Goal: Information Seeking & Learning: Find specific fact

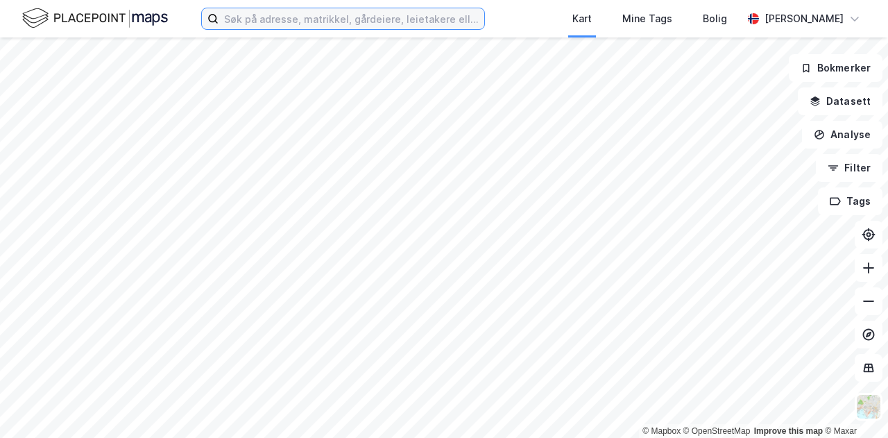
click at [351, 22] on input at bounding box center [351, 18] width 266 height 21
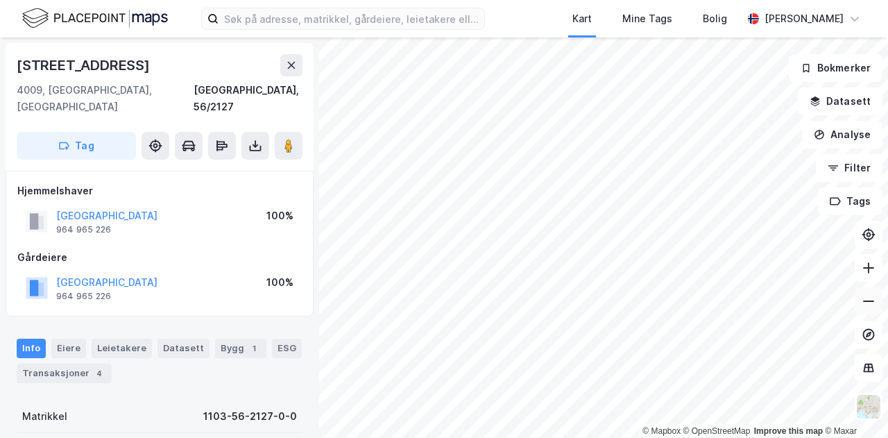
click at [877, 311] on button at bounding box center [868, 301] width 28 height 28
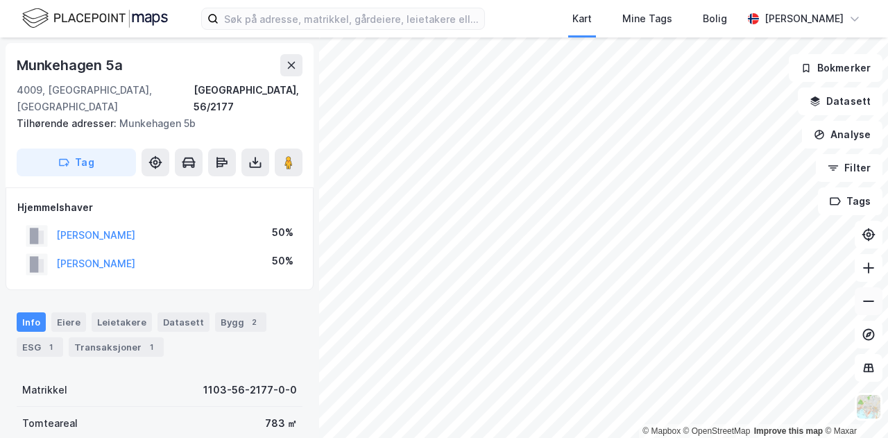
click at [871, 300] on icon at bounding box center [868, 301] width 14 height 14
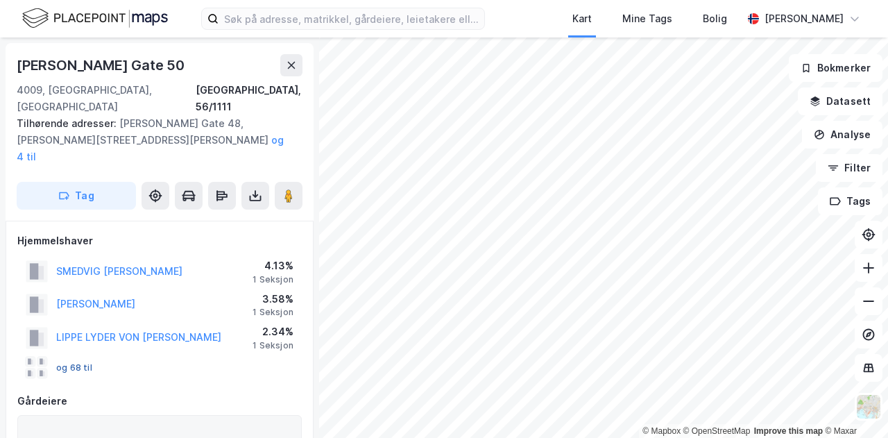
click at [0, 0] on button "og 68 til" at bounding box center [0, 0] width 0 height 0
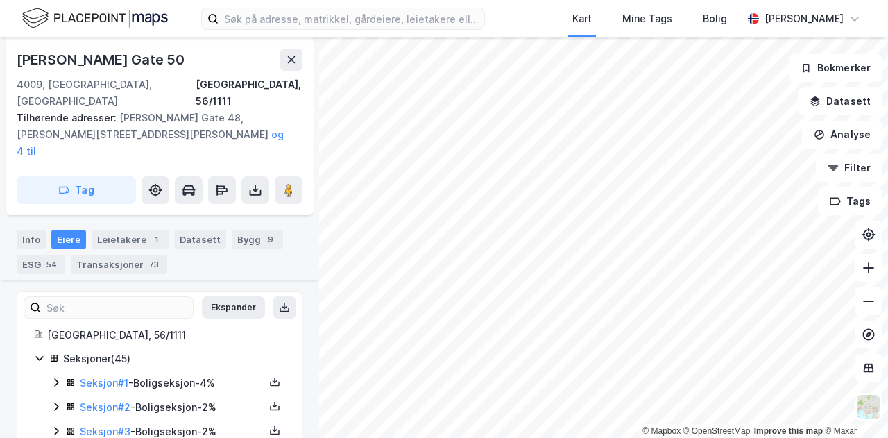
scroll to position [298, 0]
click at [111, 377] on link "Seksjon # 1" at bounding box center [104, 383] width 49 height 12
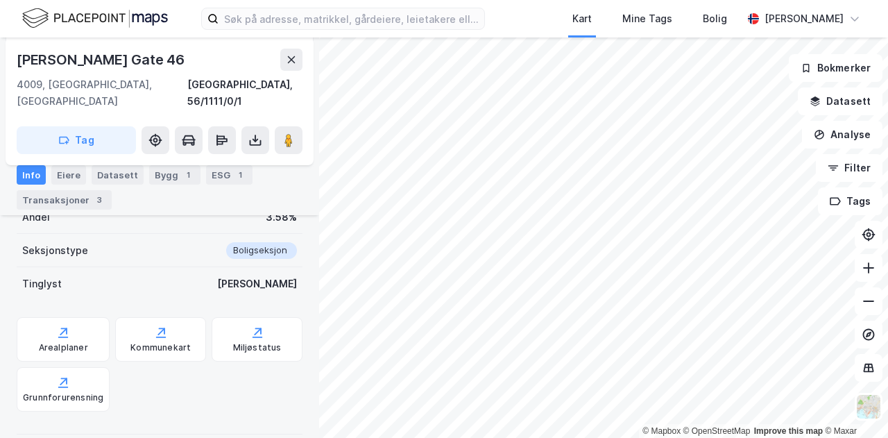
scroll to position [281, 0]
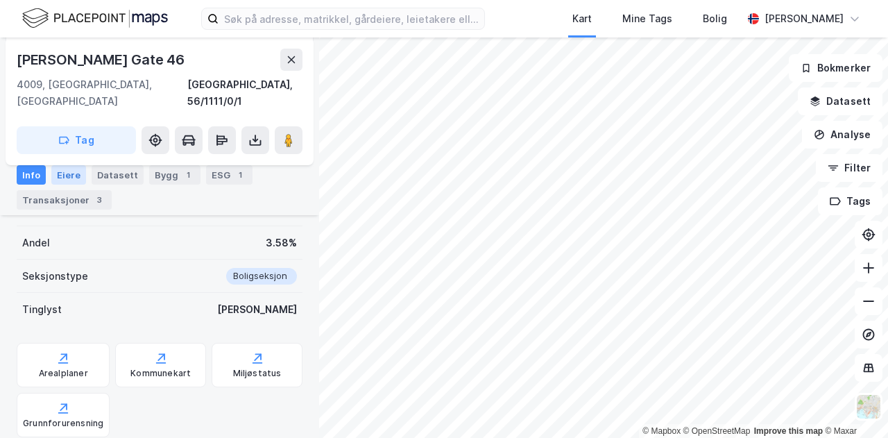
click at [60, 171] on div "Eiere" at bounding box center [68, 174] width 35 height 19
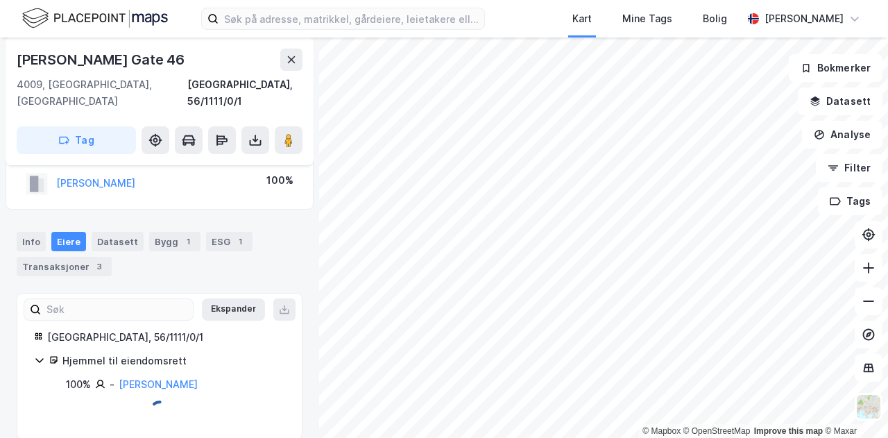
scroll to position [119, 0]
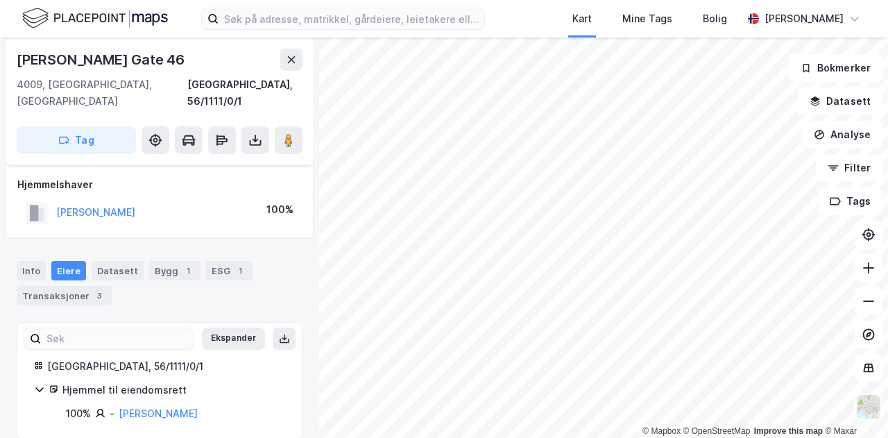
click at [155, 210] on div "Seksjon av grunneiendom Grunneiendom [GEOGRAPHIC_DATA], 56/1111 Hjemmelshaver […" at bounding box center [160, 167] width 308 height 142
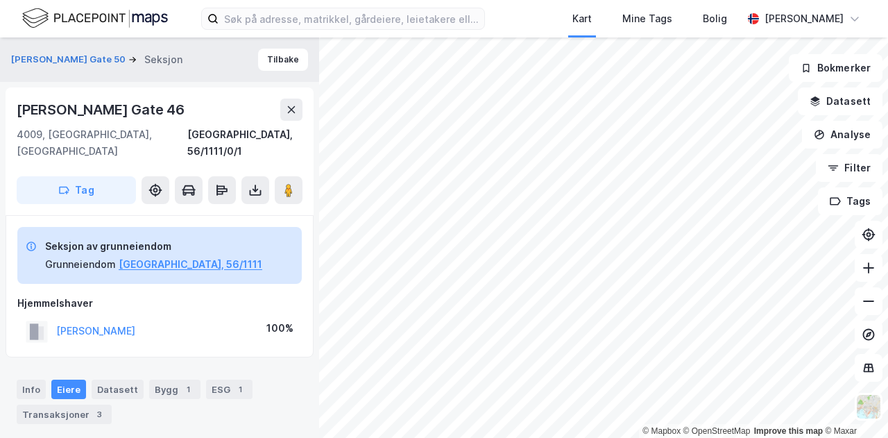
scroll to position [5, 0]
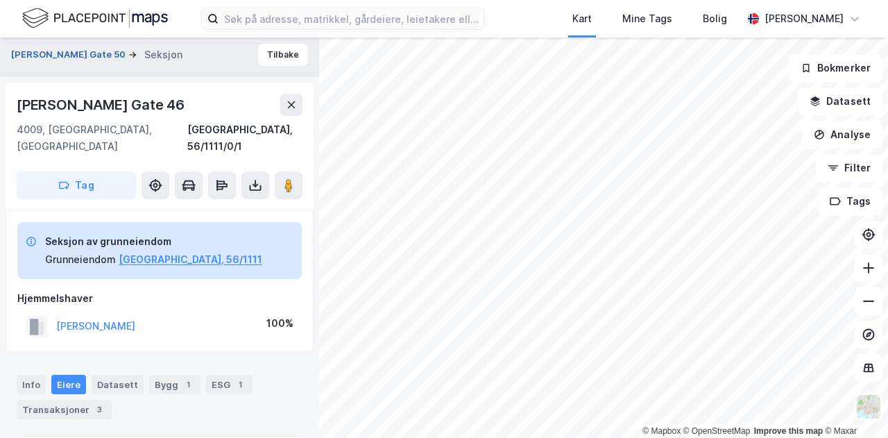
click at [70, 51] on button "[PERSON_NAME] Gate 50" at bounding box center [69, 55] width 117 height 14
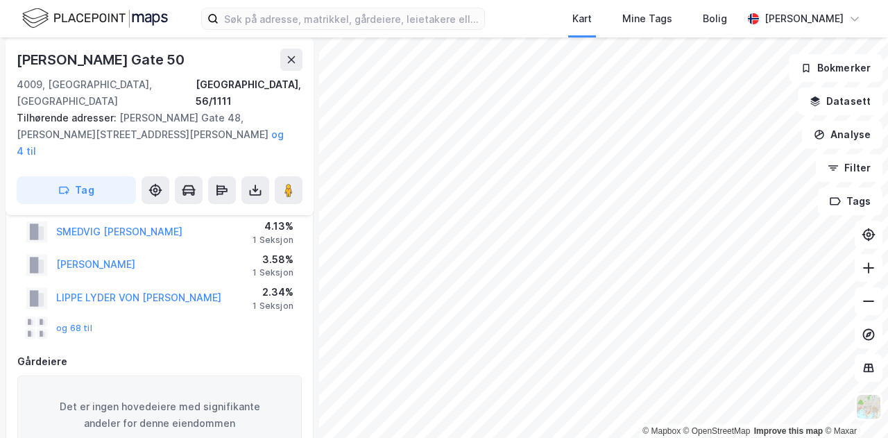
scroll to position [40, 0]
click at [0, 0] on button "og 68 til" at bounding box center [0, 0] width 0 height 0
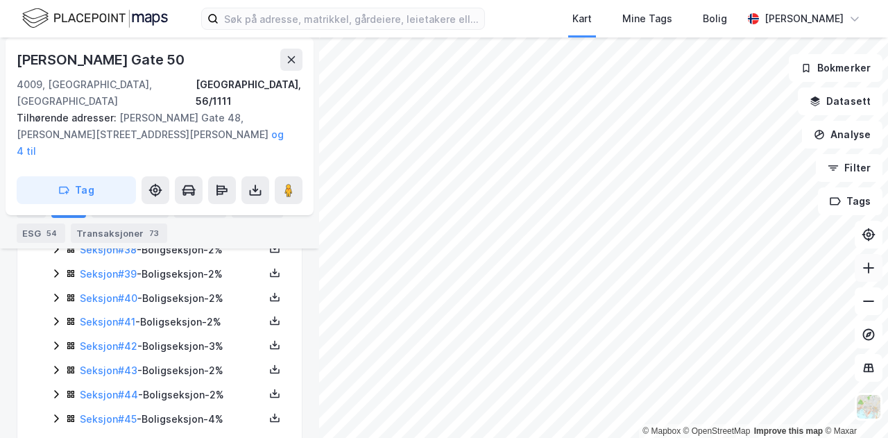
scroll to position [0, 0]
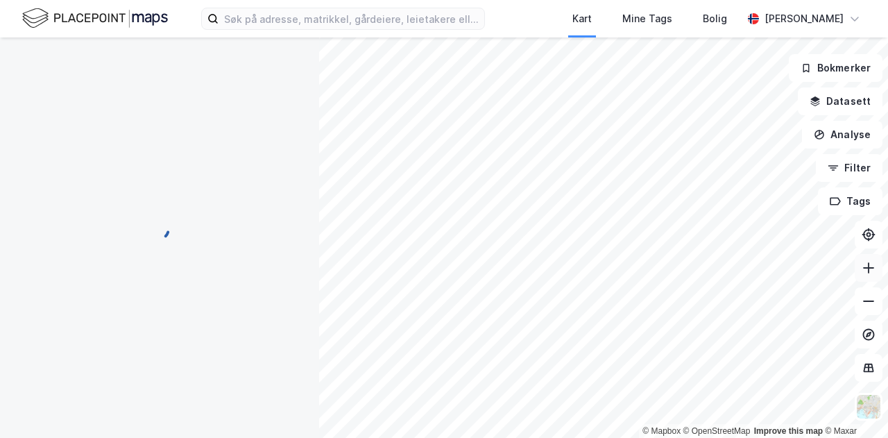
scroll to position [93, 0]
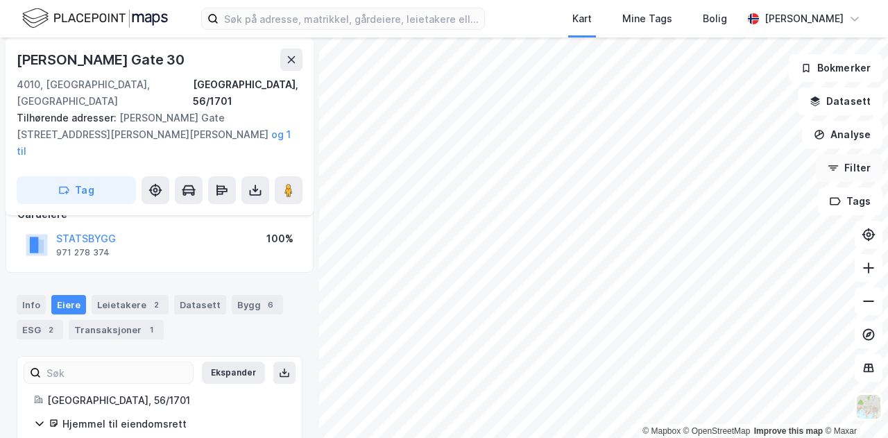
click at [859, 158] on div "© Mapbox © OpenStreetMap Improve this map © Maxar [STREET_ADDRESS] Tilhørende a…" at bounding box center [444, 237] width 888 height 400
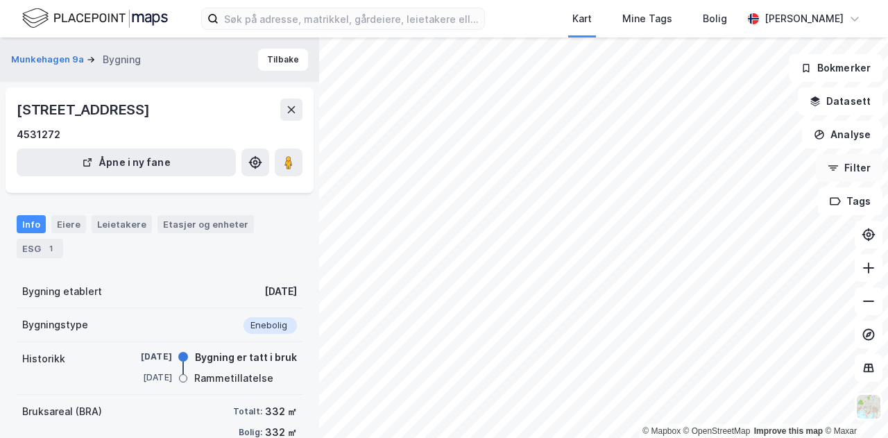
scroll to position [93, 0]
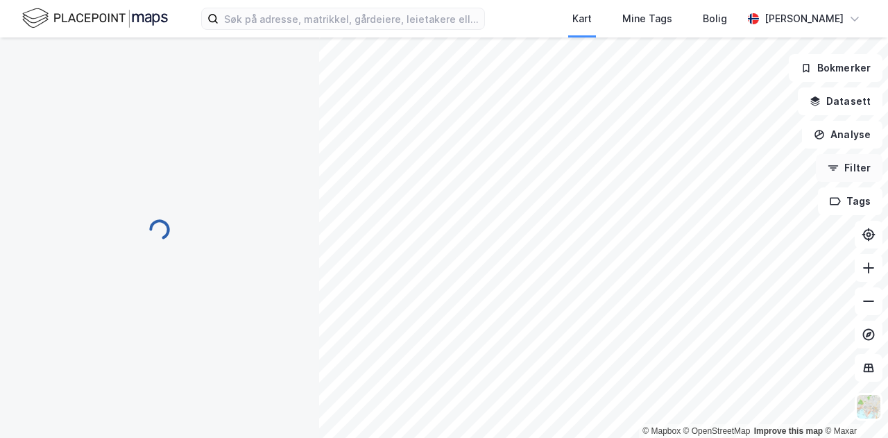
scroll to position [17, 0]
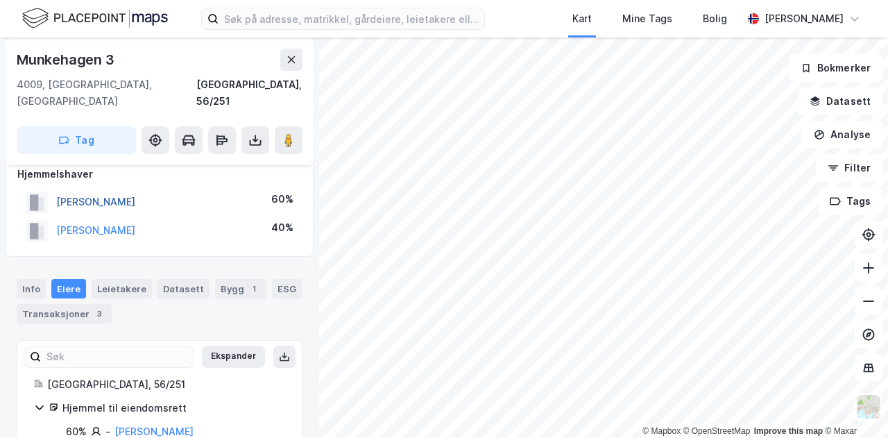
click at [0, 0] on button "[PERSON_NAME]" at bounding box center [0, 0] width 0 height 0
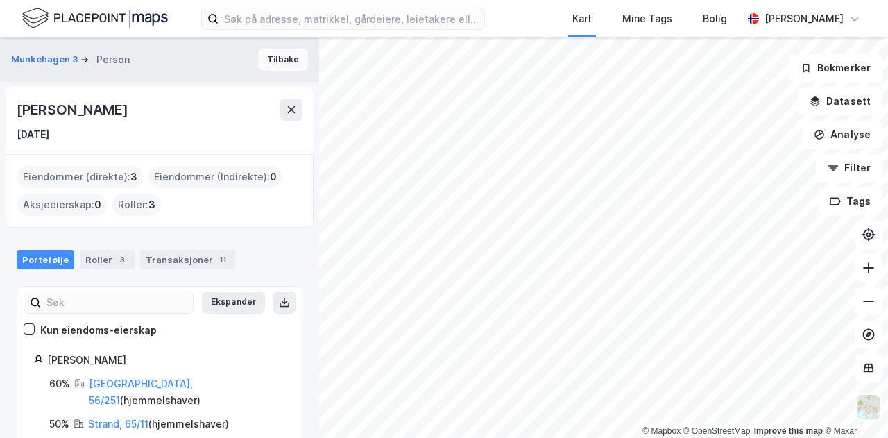
click at [288, 59] on button "Tilbake" at bounding box center [283, 60] width 50 height 22
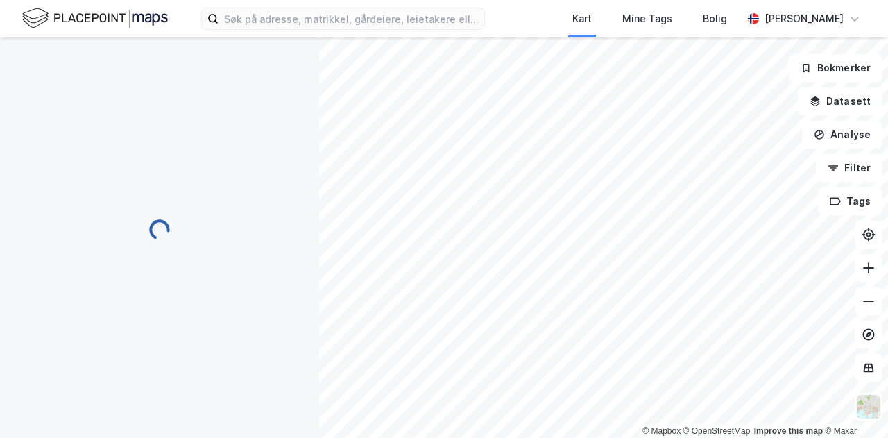
scroll to position [17, 0]
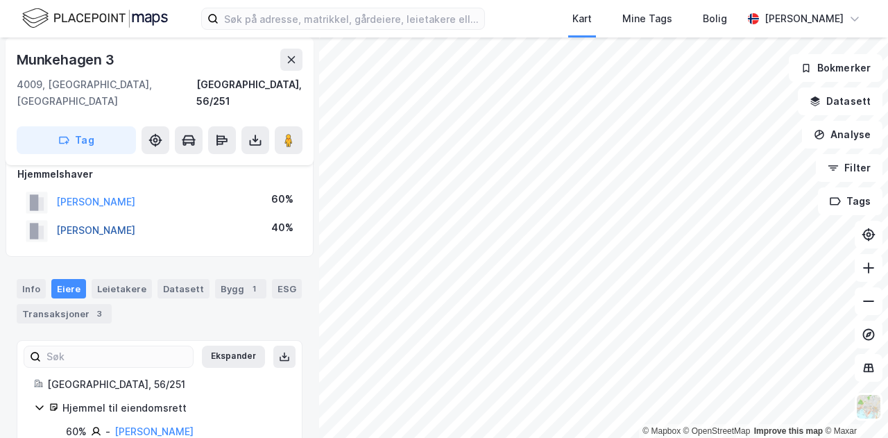
click at [0, 0] on button "[PERSON_NAME]" at bounding box center [0, 0] width 0 height 0
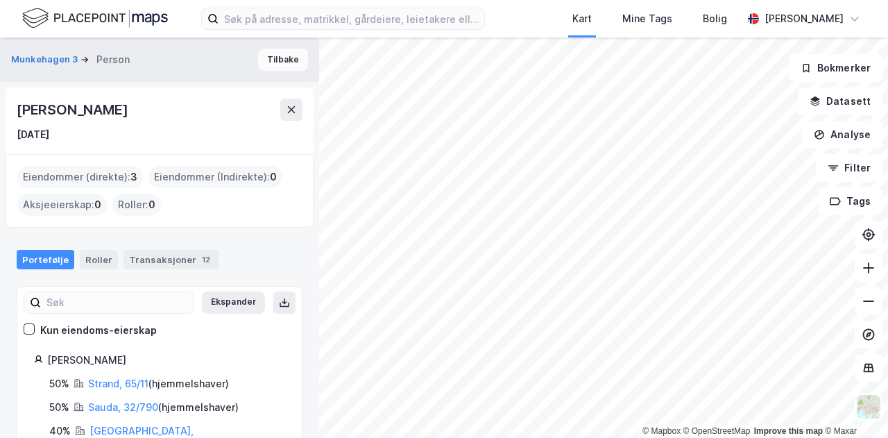
click at [295, 58] on button "Tilbake" at bounding box center [283, 60] width 50 height 22
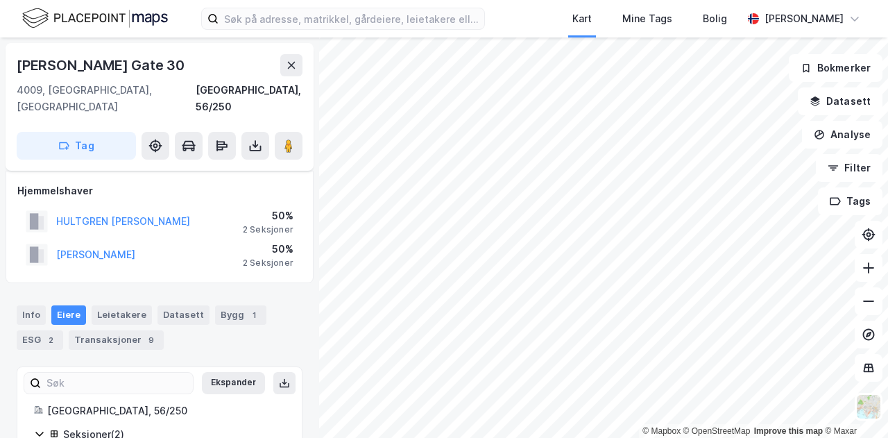
scroll to position [17, 0]
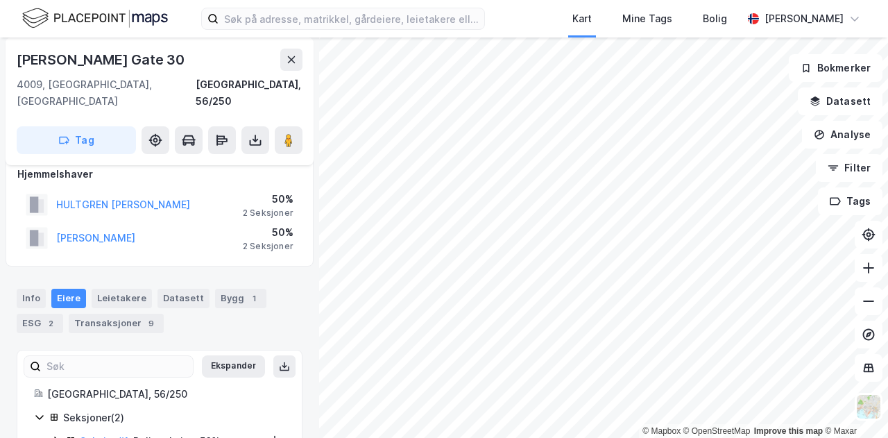
click at [155, 196] on div "HULTGREN [PERSON_NAME]" at bounding box center [123, 204] width 134 height 17
click at [0, 0] on button "HULTGREN [PERSON_NAME]" at bounding box center [0, 0] width 0 height 0
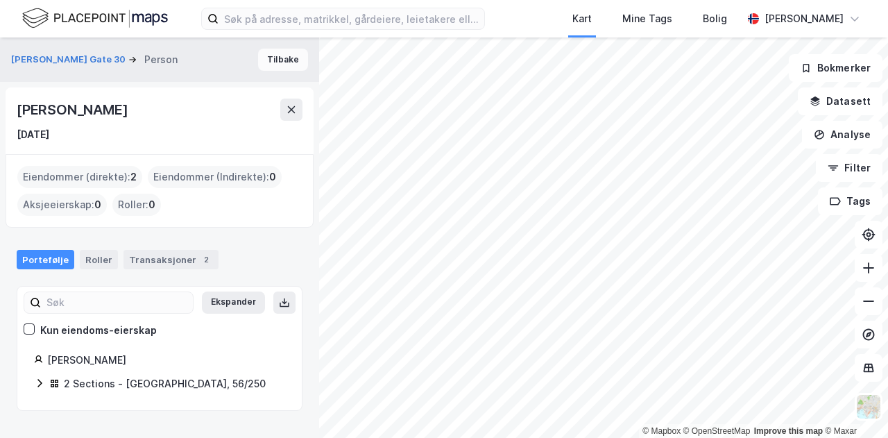
click at [283, 59] on button "Tilbake" at bounding box center [283, 60] width 50 height 22
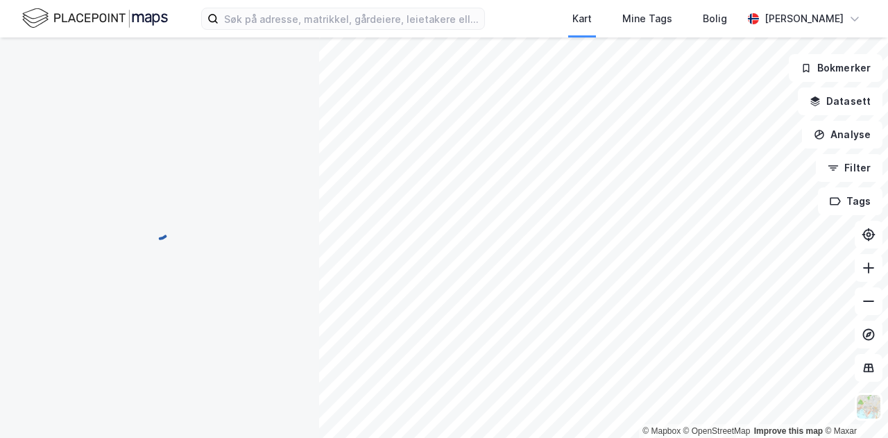
scroll to position [17, 0]
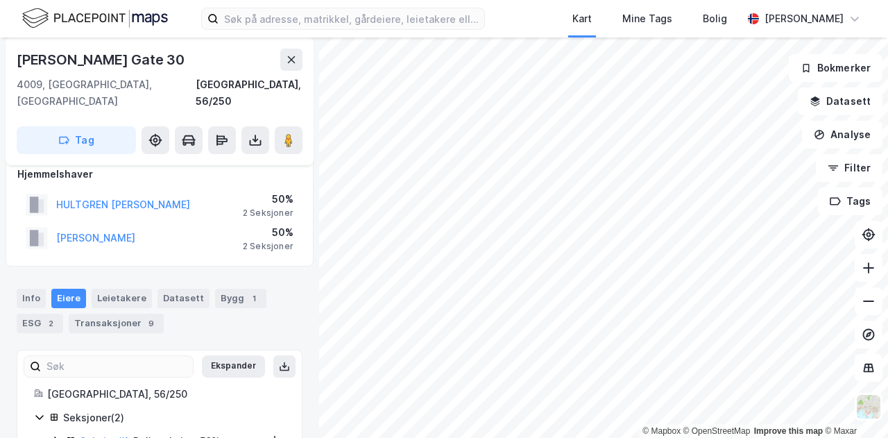
click at [96, 230] on div "[PERSON_NAME]" at bounding box center [95, 238] width 79 height 17
click at [0, 0] on button "[PERSON_NAME]" at bounding box center [0, 0] width 0 height 0
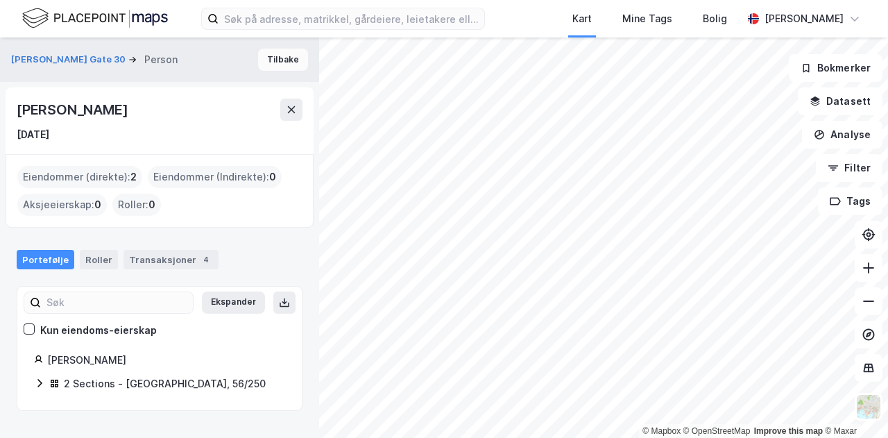
click at [261, 58] on button "Tilbake" at bounding box center [283, 60] width 50 height 22
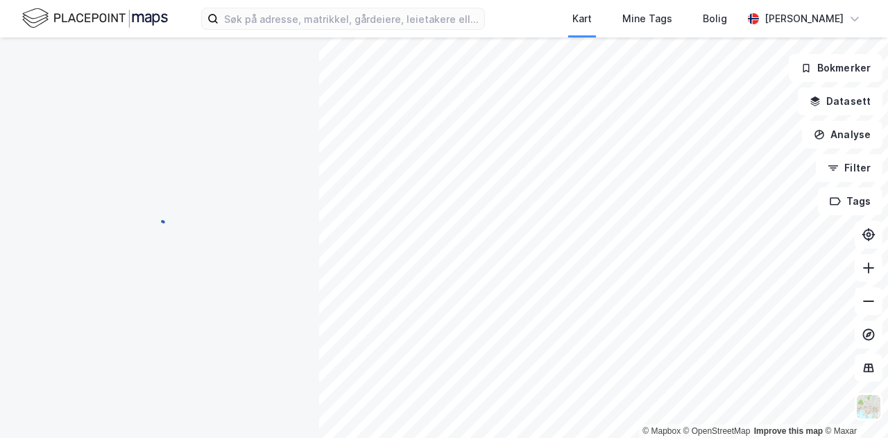
scroll to position [17, 0]
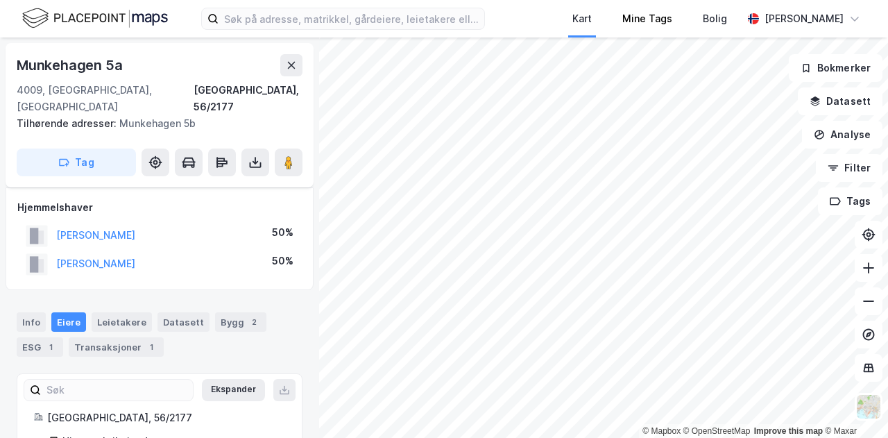
scroll to position [17, 0]
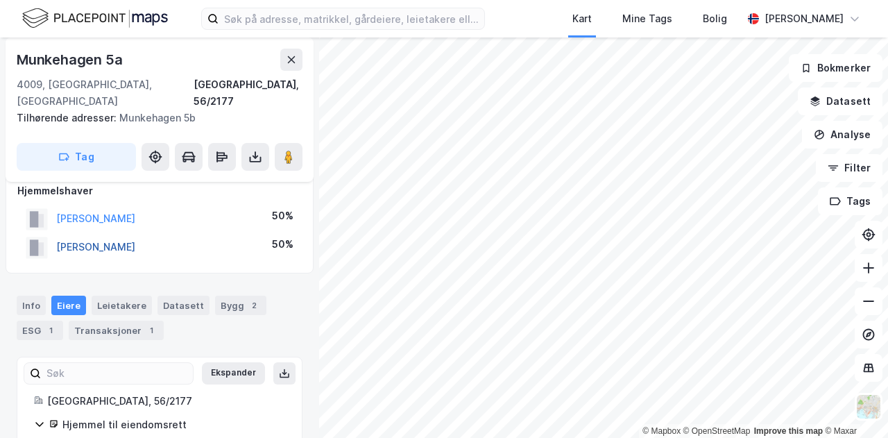
click at [0, 0] on button "[PERSON_NAME]" at bounding box center [0, 0] width 0 height 0
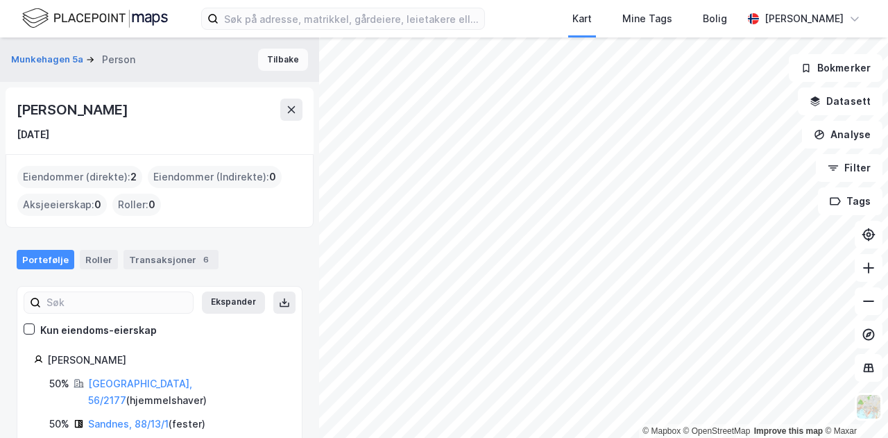
click at [275, 65] on button "Tilbake" at bounding box center [283, 60] width 50 height 22
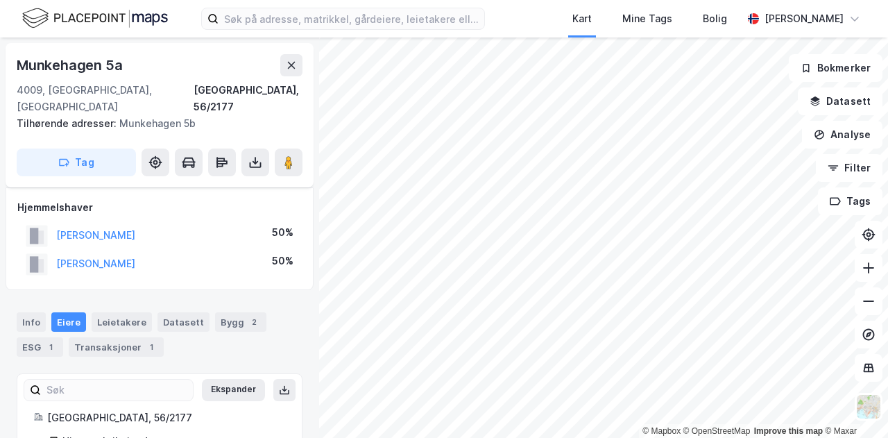
scroll to position [17, 0]
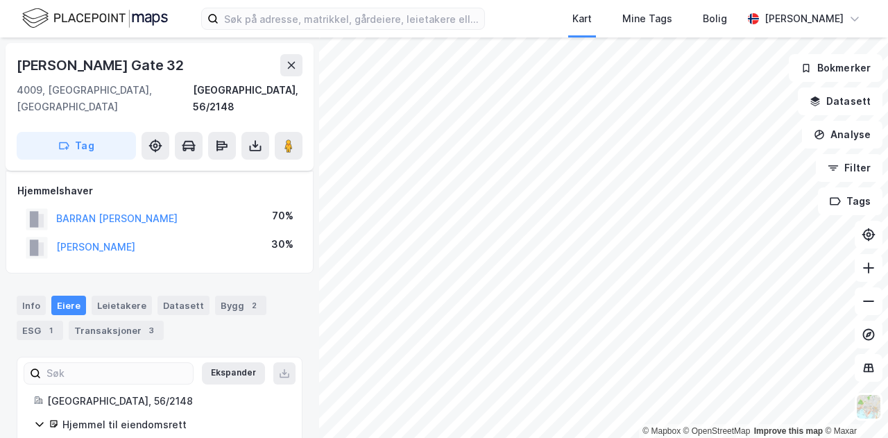
scroll to position [17, 0]
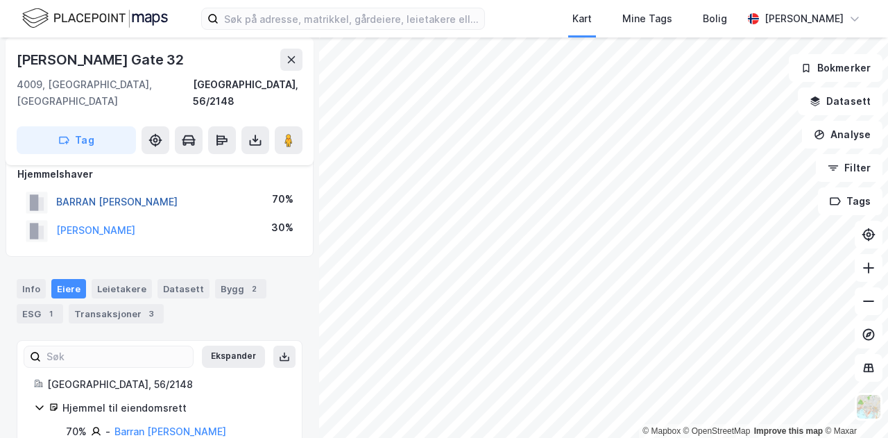
click at [0, 0] on button "BARRAN [PERSON_NAME]" at bounding box center [0, 0] width 0 height 0
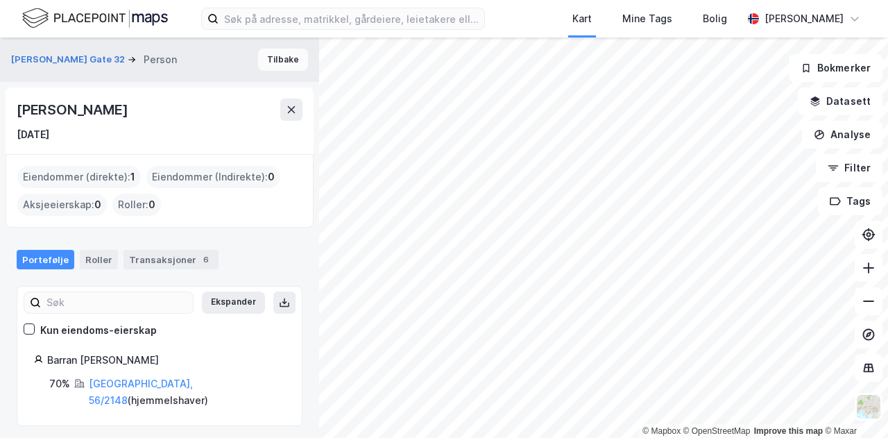
click at [283, 58] on button "Tilbake" at bounding box center [283, 60] width 50 height 22
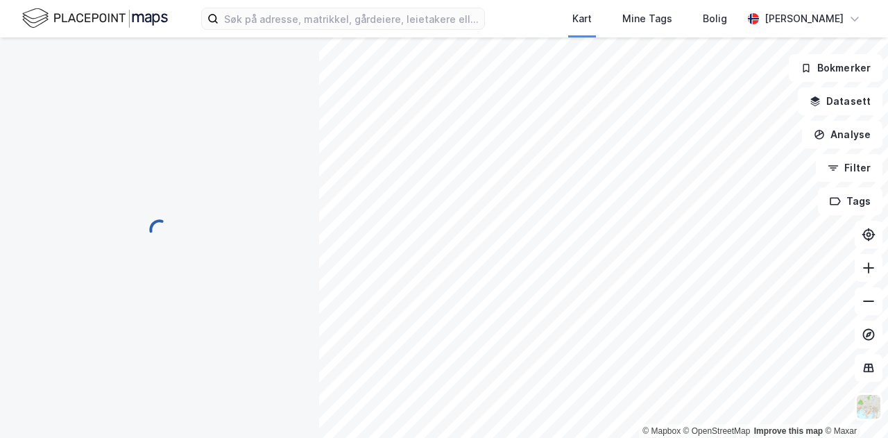
scroll to position [17, 0]
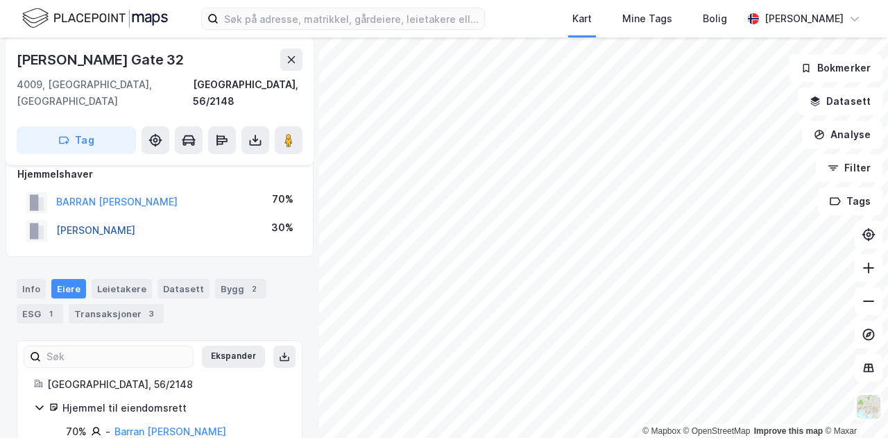
click at [0, 0] on button "[PERSON_NAME]" at bounding box center [0, 0] width 0 height 0
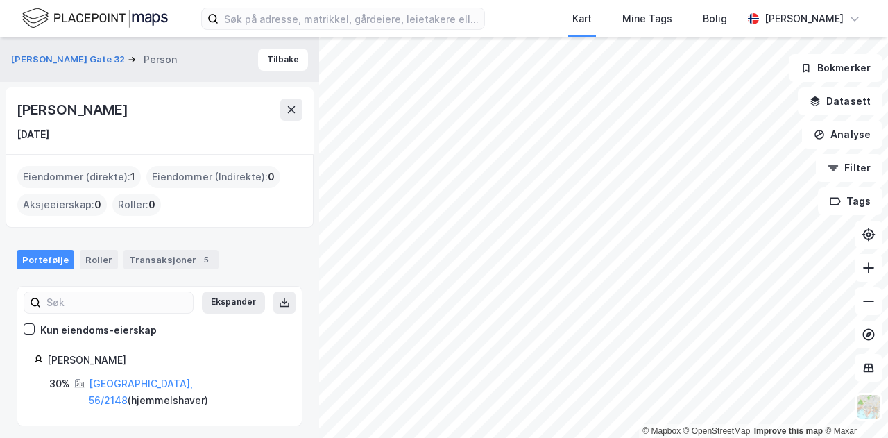
drag, startPoint x: 197, startPoint y: 103, endPoint x: 0, endPoint y: 101, distance: 197.0
click at [0, 101] on div "[PERSON_NAME] Gate 32 Person Tilbake [PERSON_NAME] [DATE] Eiendommer (direkte) …" at bounding box center [159, 237] width 319 height 400
copy div "[PERSON_NAME]"
click at [861, 269] on button at bounding box center [868, 268] width 28 height 28
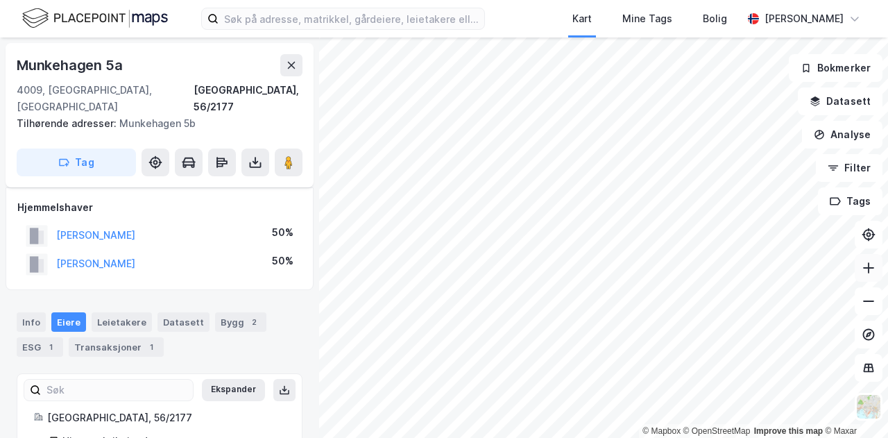
scroll to position [17, 0]
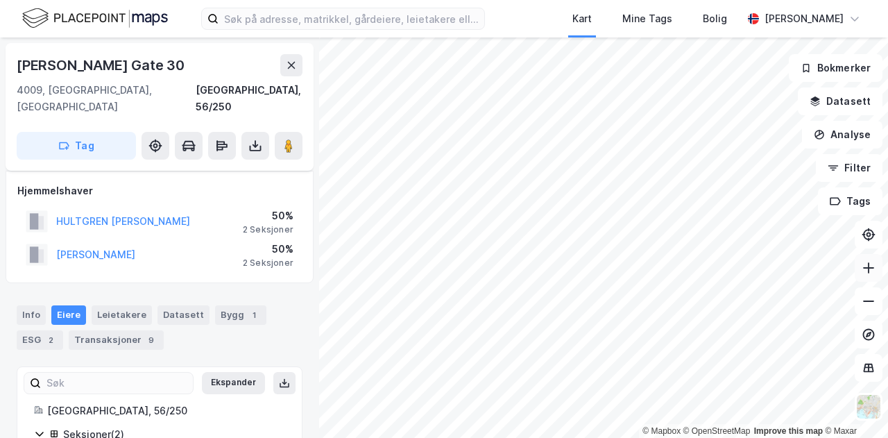
scroll to position [17, 0]
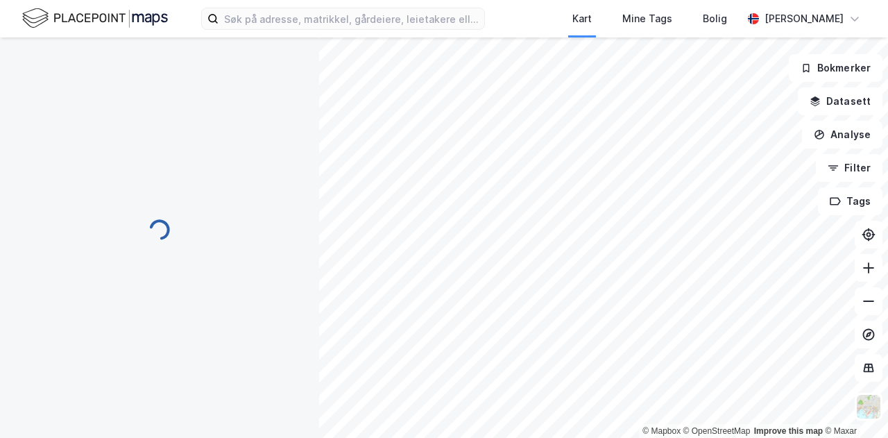
scroll to position [17, 0]
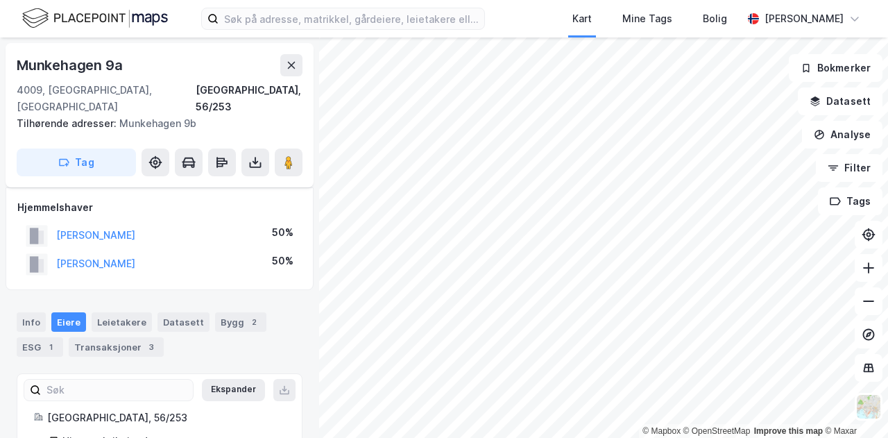
scroll to position [17, 0]
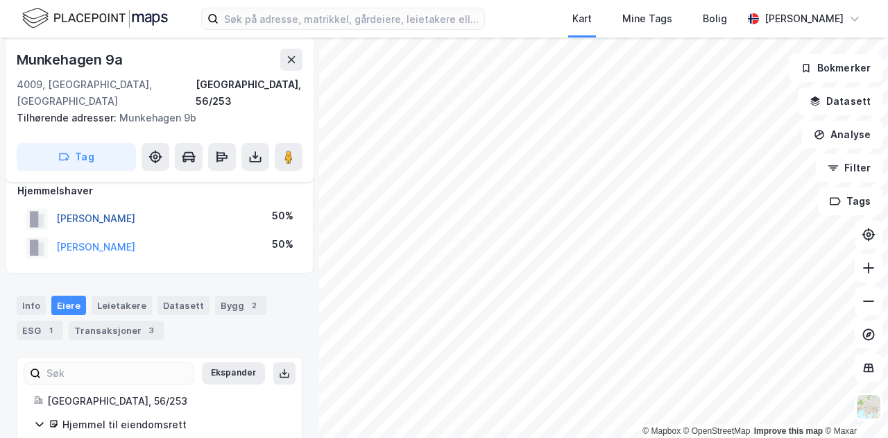
click at [0, 0] on button "[PERSON_NAME]" at bounding box center [0, 0] width 0 height 0
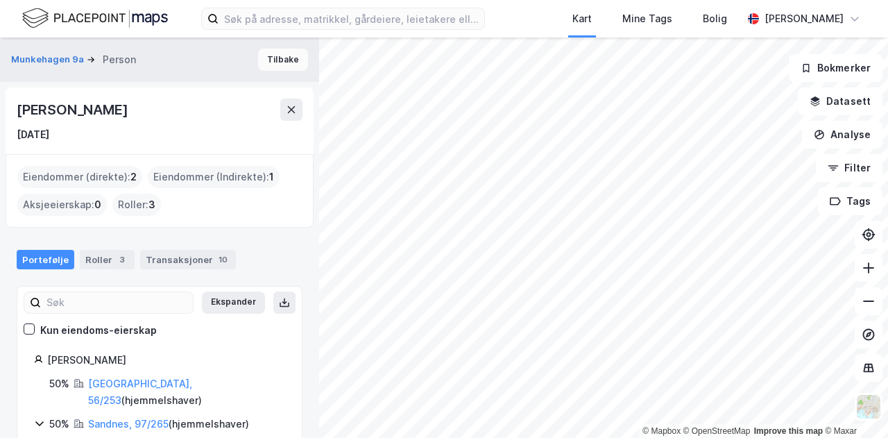
click at [286, 60] on button "Tilbake" at bounding box center [283, 60] width 50 height 22
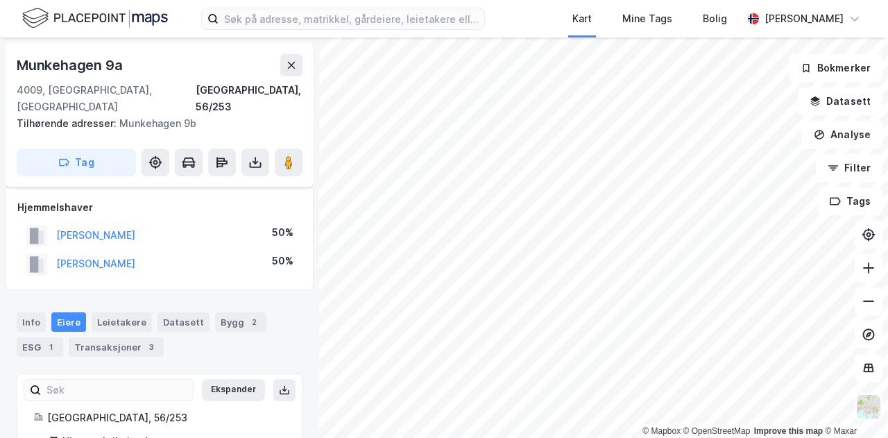
scroll to position [17, 0]
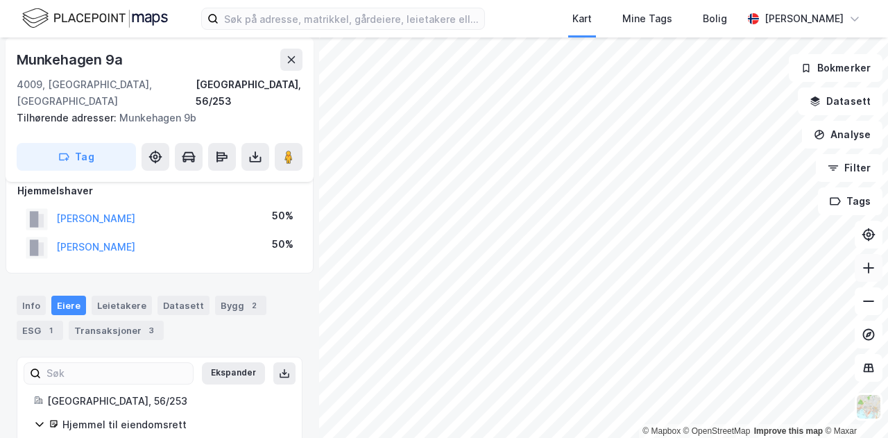
click at [870, 270] on icon at bounding box center [868, 268] width 14 height 14
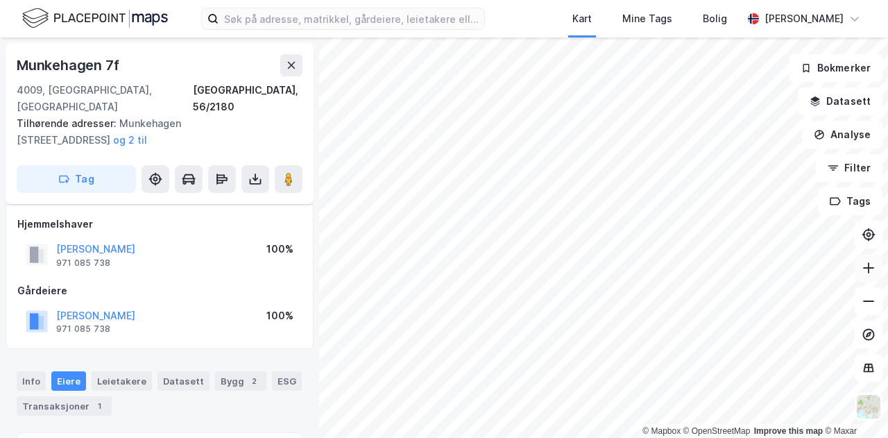
scroll to position [17, 0]
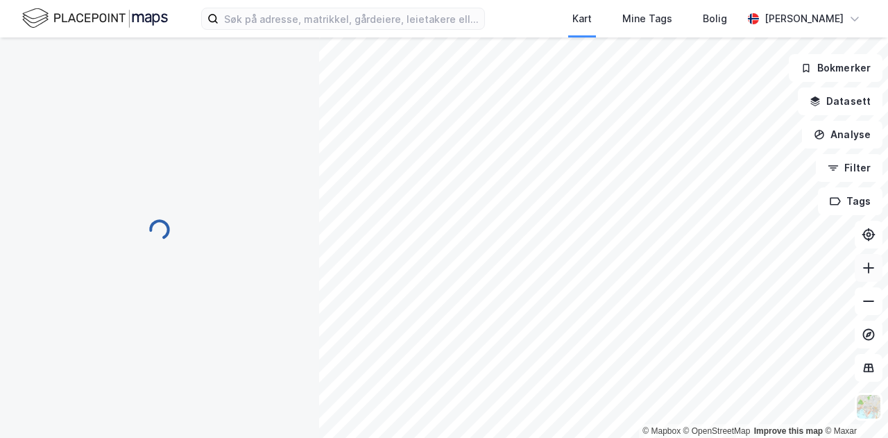
scroll to position [17, 0]
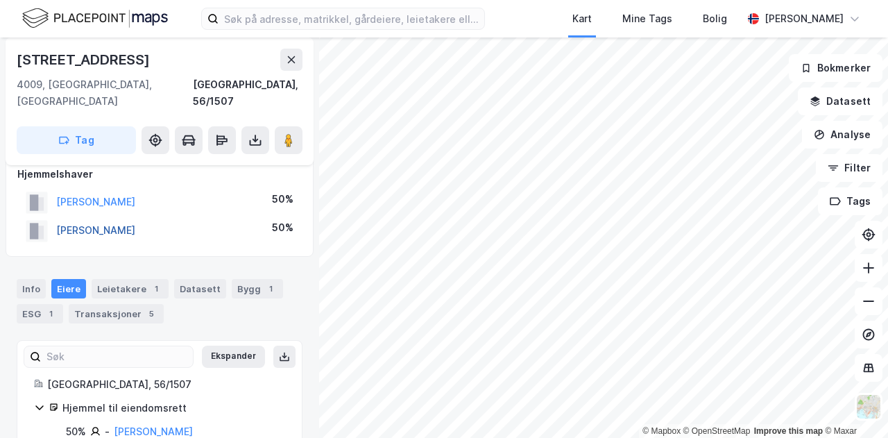
click at [0, 0] on button "[PERSON_NAME]" at bounding box center [0, 0] width 0 height 0
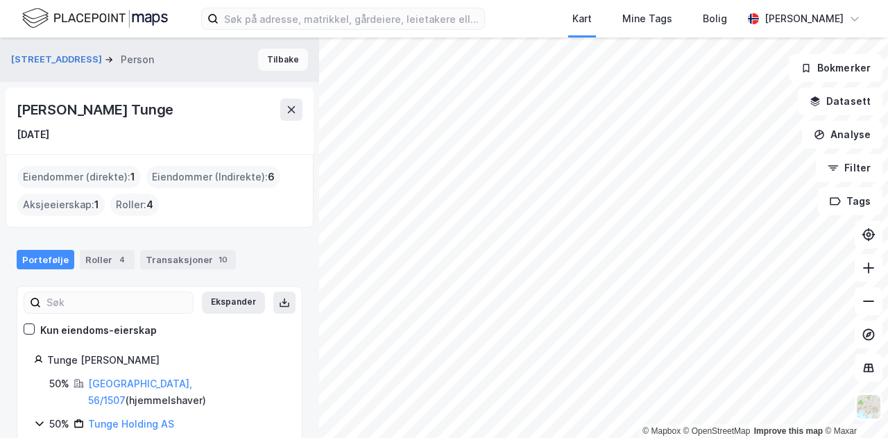
click at [286, 65] on button "Tilbake" at bounding box center [283, 60] width 50 height 22
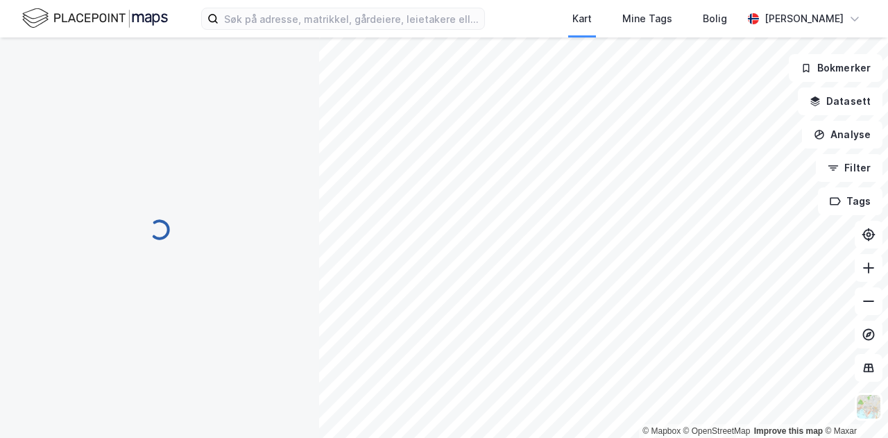
scroll to position [17, 0]
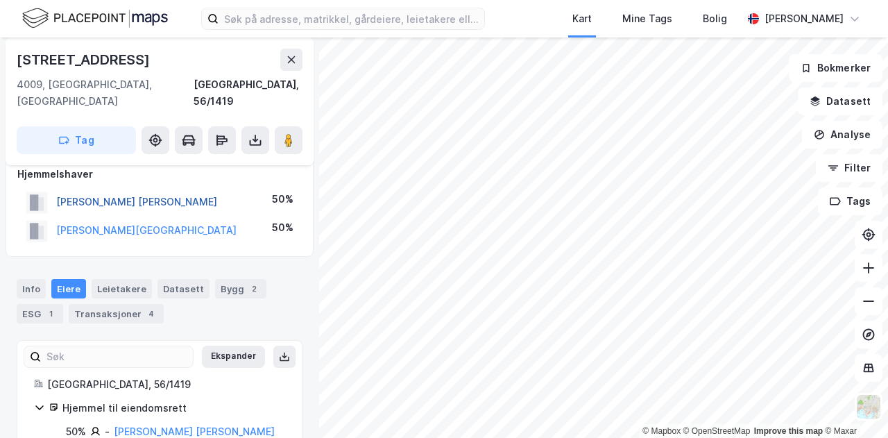
click at [0, 0] on button "[PERSON_NAME] [PERSON_NAME]" at bounding box center [0, 0] width 0 height 0
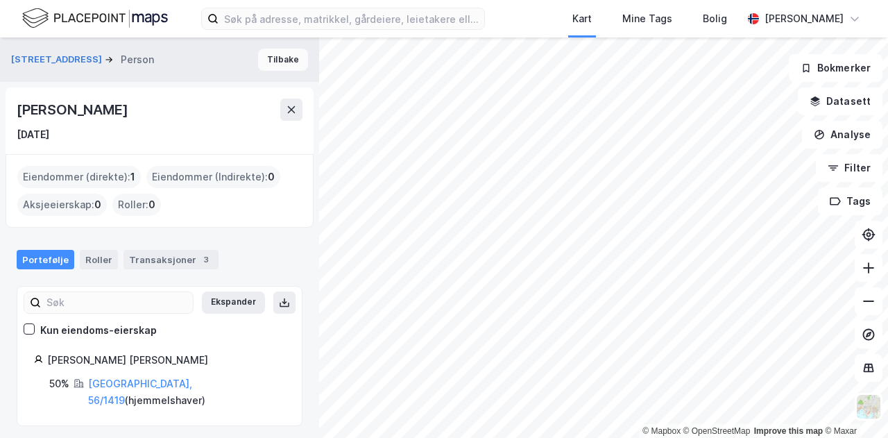
click at [287, 58] on button "Tilbake" at bounding box center [283, 60] width 50 height 22
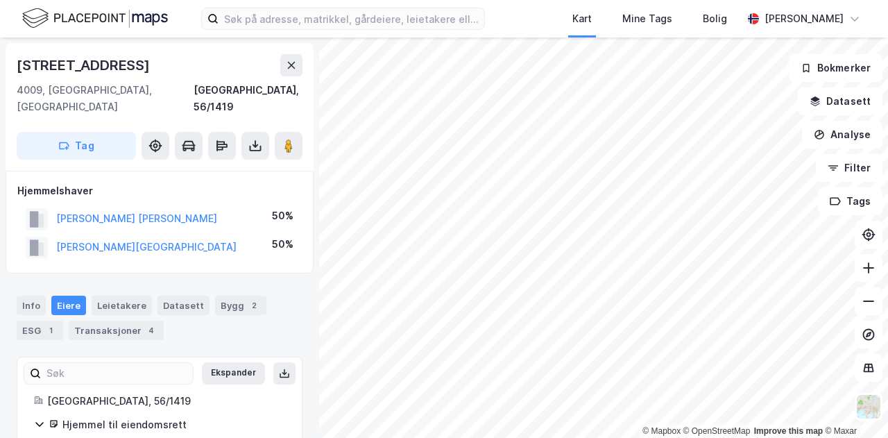
scroll to position [17, 0]
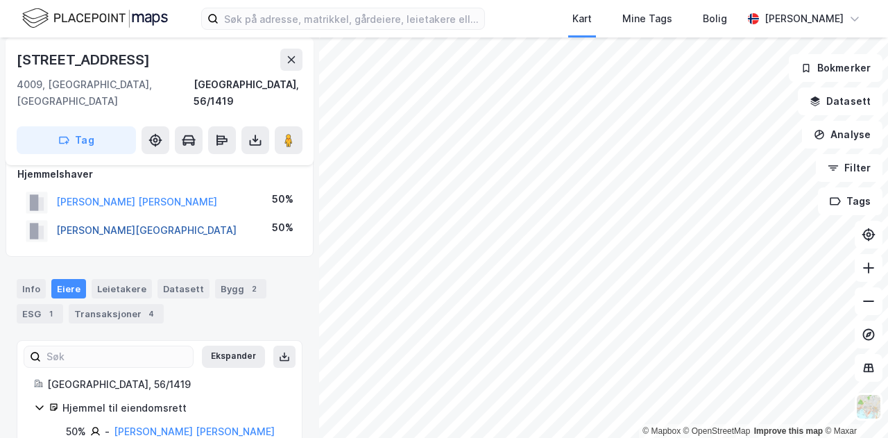
click at [0, 0] on button "[PERSON_NAME][GEOGRAPHIC_DATA]" at bounding box center [0, 0] width 0 height 0
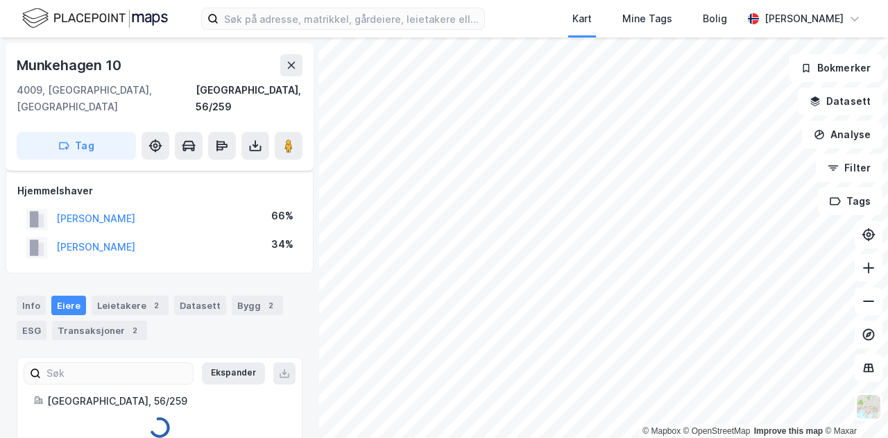
scroll to position [17, 0]
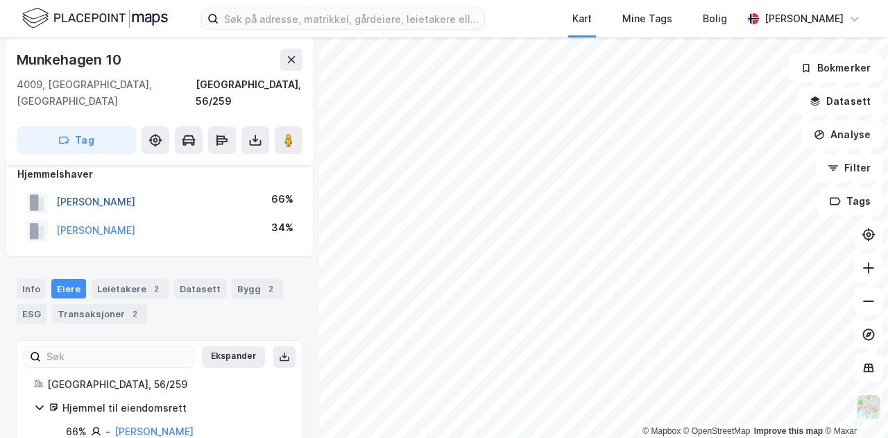
click at [0, 0] on button "[PERSON_NAME]" at bounding box center [0, 0] width 0 height 0
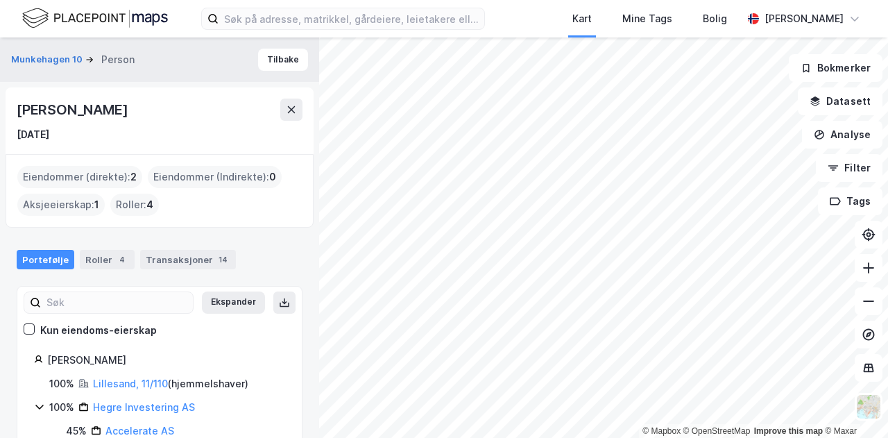
click at [265, 71] on div "Munkehagen 10 Person Tilbake" at bounding box center [159, 59] width 319 height 44
click at [272, 55] on button "Tilbake" at bounding box center [283, 60] width 50 height 22
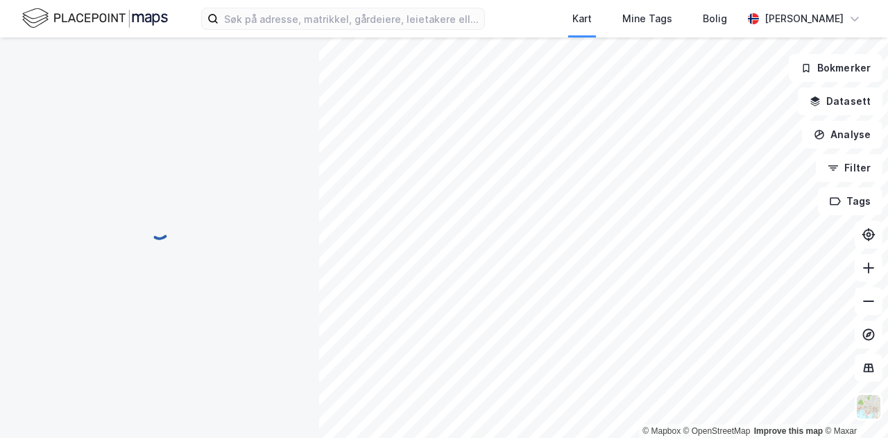
scroll to position [17, 0]
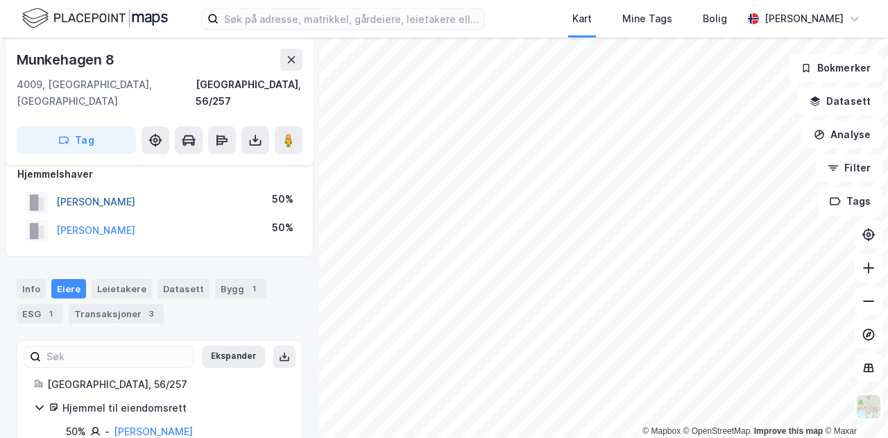
click at [0, 0] on button "[PERSON_NAME]" at bounding box center [0, 0] width 0 height 0
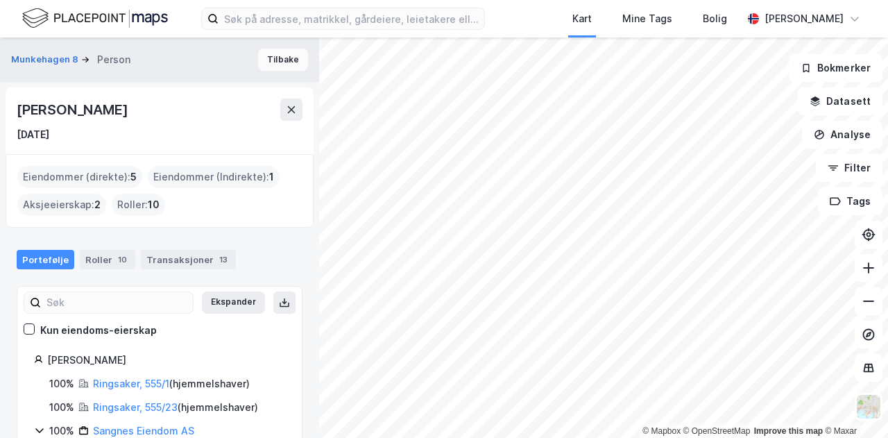
click at [284, 64] on button "Tilbake" at bounding box center [283, 60] width 50 height 22
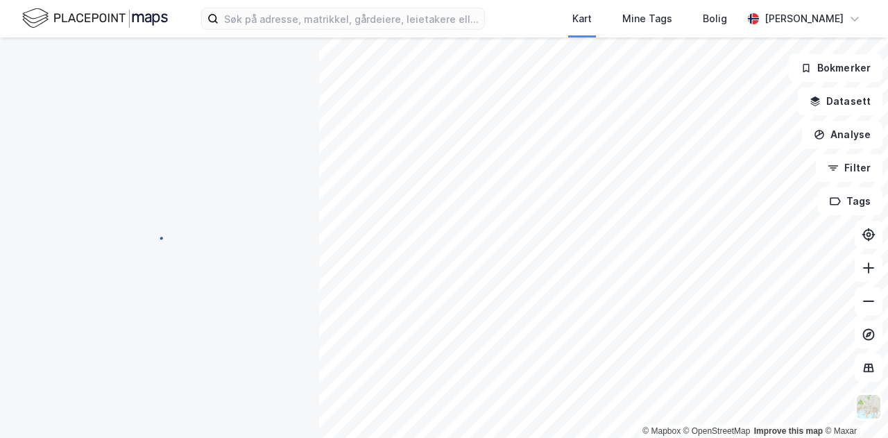
scroll to position [17, 0]
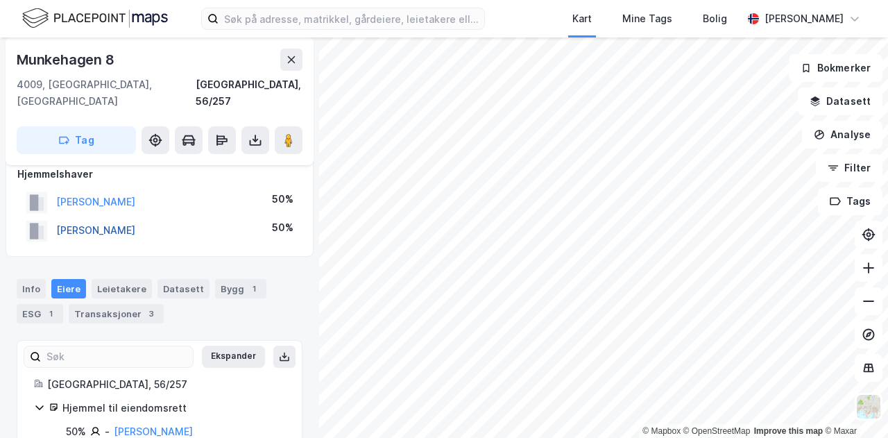
click at [0, 0] on button "[PERSON_NAME]" at bounding box center [0, 0] width 0 height 0
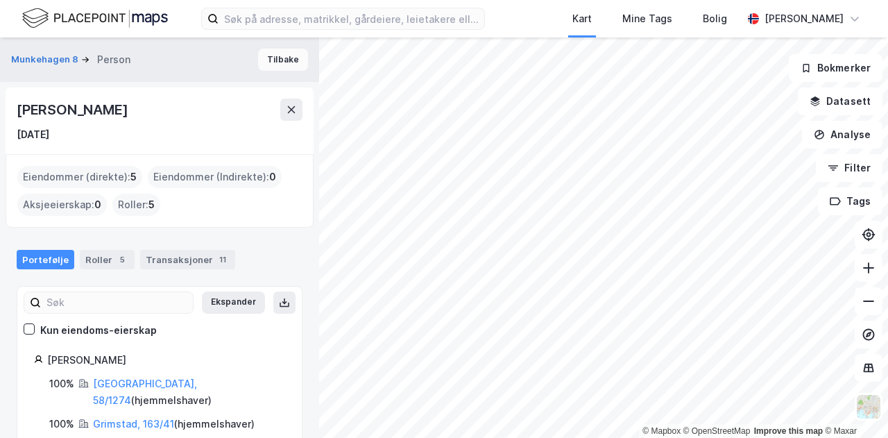
click at [276, 61] on button "Tilbake" at bounding box center [283, 60] width 50 height 22
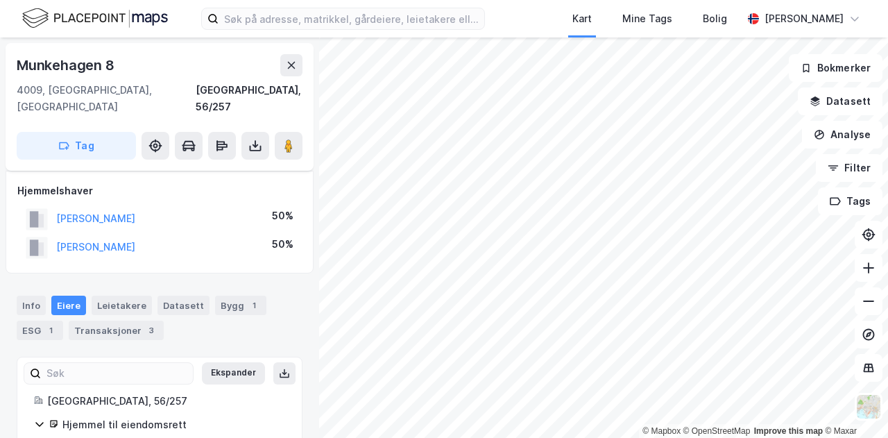
scroll to position [17, 0]
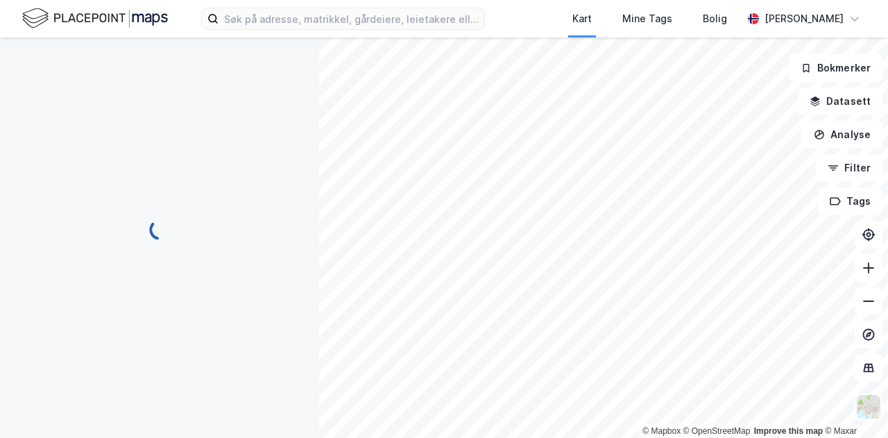
scroll to position [17, 0]
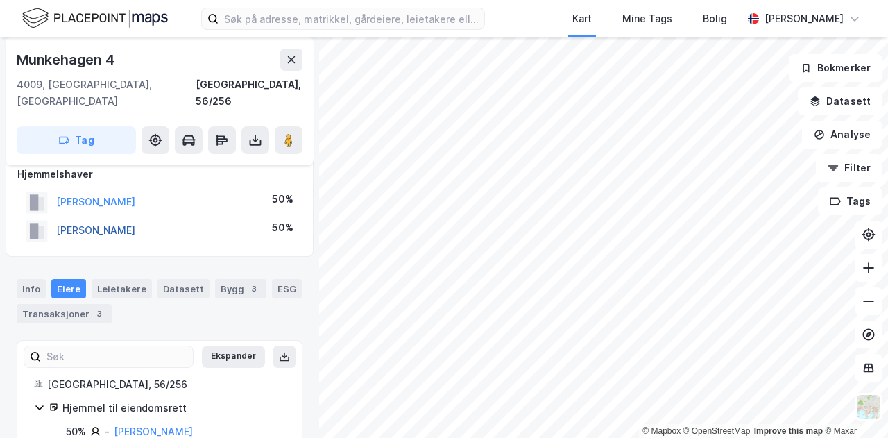
click at [0, 0] on button "[PERSON_NAME]" at bounding box center [0, 0] width 0 height 0
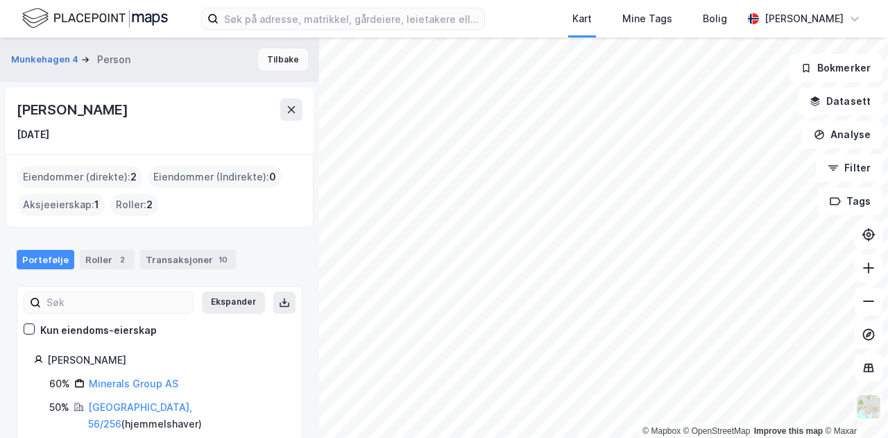
click at [275, 58] on button "Tilbake" at bounding box center [283, 60] width 50 height 22
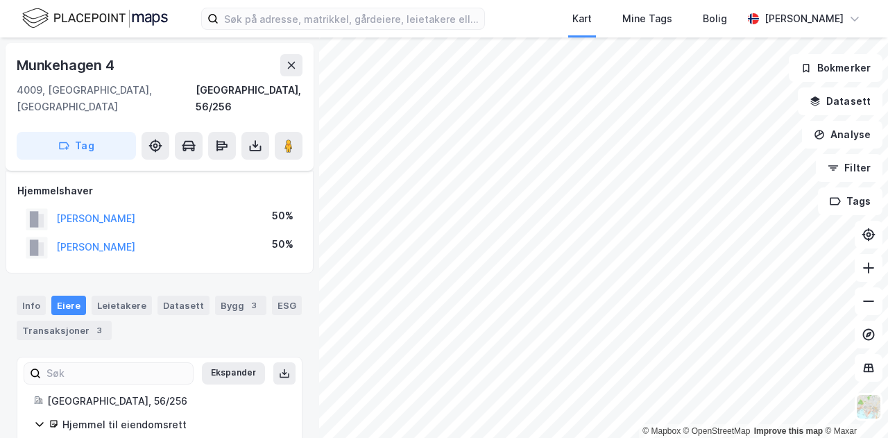
scroll to position [17, 0]
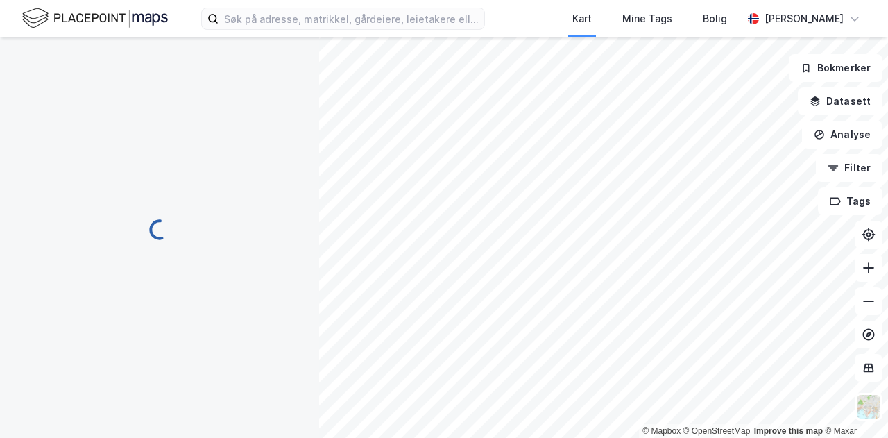
scroll to position [17, 0]
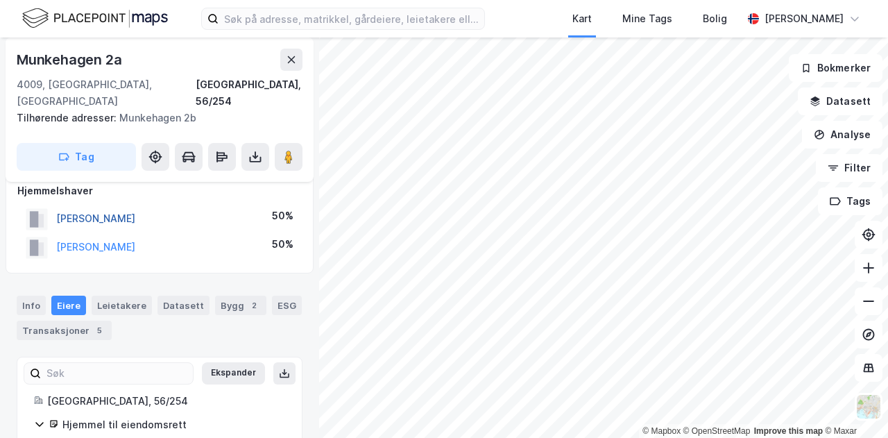
click at [0, 0] on button "[PERSON_NAME]" at bounding box center [0, 0] width 0 height 0
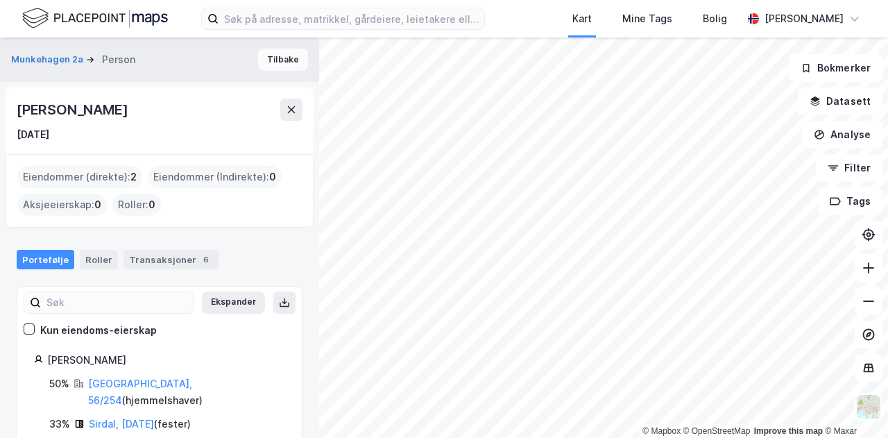
click at [286, 49] on button "Tilbake" at bounding box center [283, 60] width 50 height 22
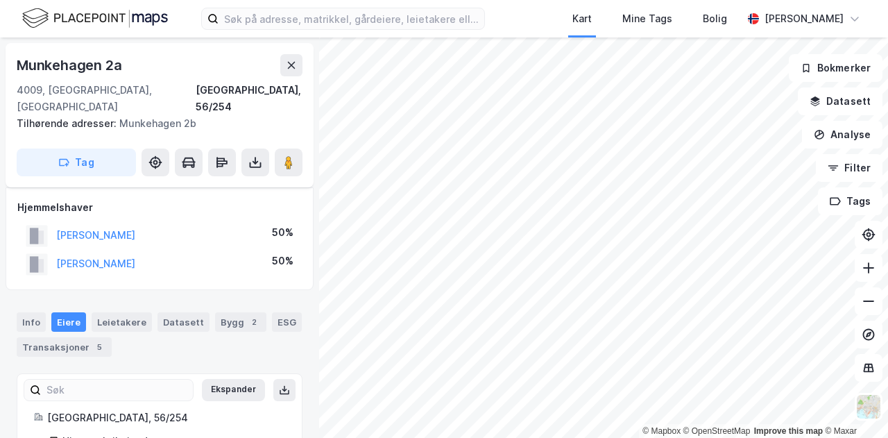
scroll to position [17, 0]
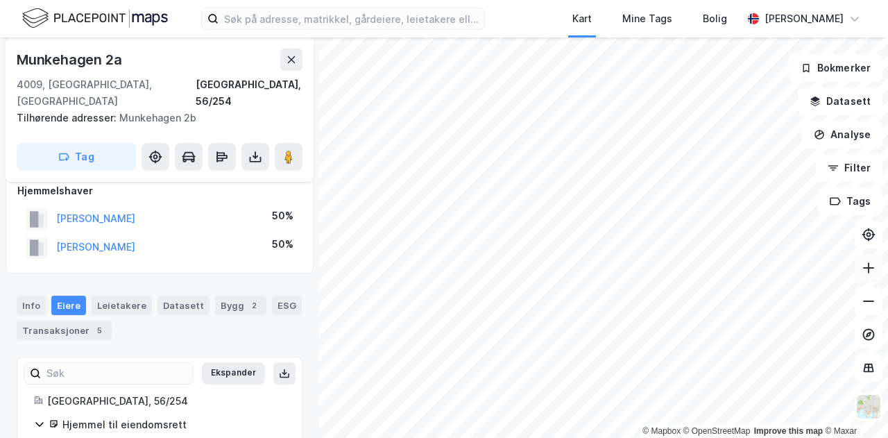
click at [881, 274] on button at bounding box center [868, 268] width 28 height 28
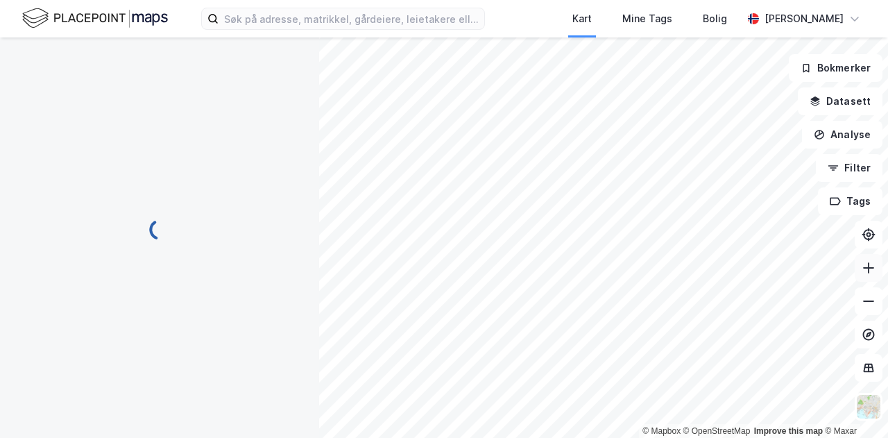
scroll to position [17, 0]
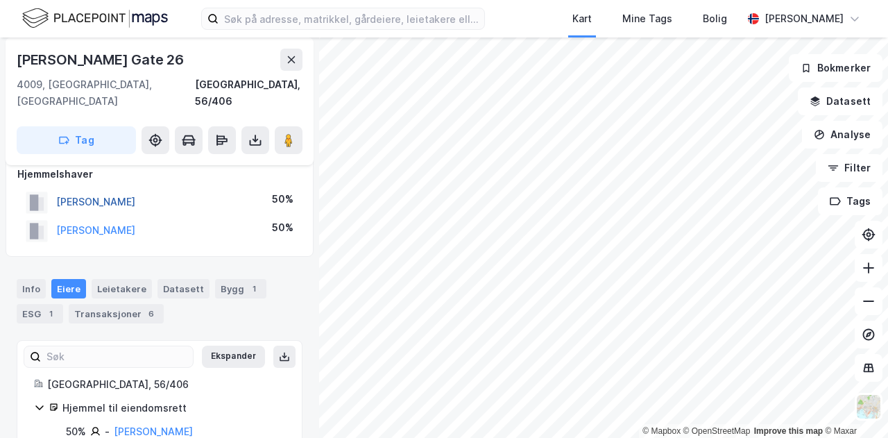
click at [0, 0] on button "[PERSON_NAME]" at bounding box center [0, 0] width 0 height 0
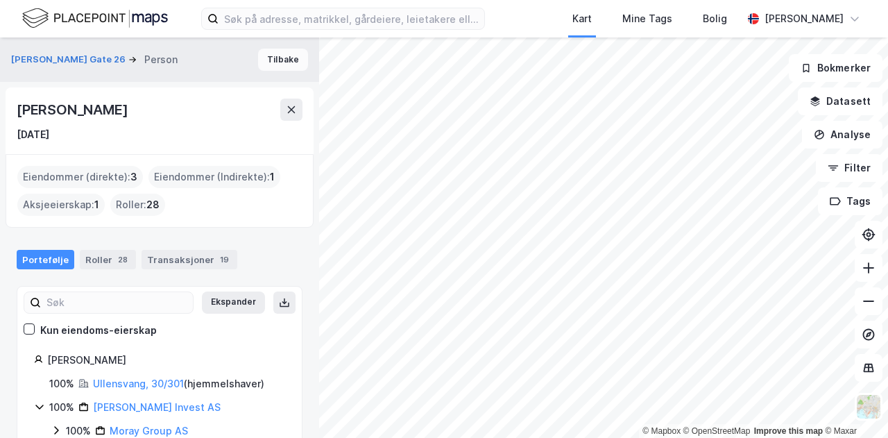
click at [282, 54] on button "Tilbake" at bounding box center [283, 60] width 50 height 22
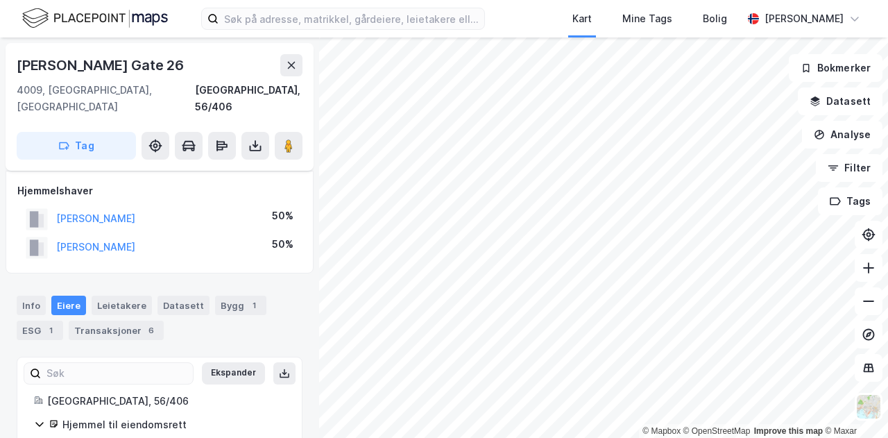
scroll to position [17, 0]
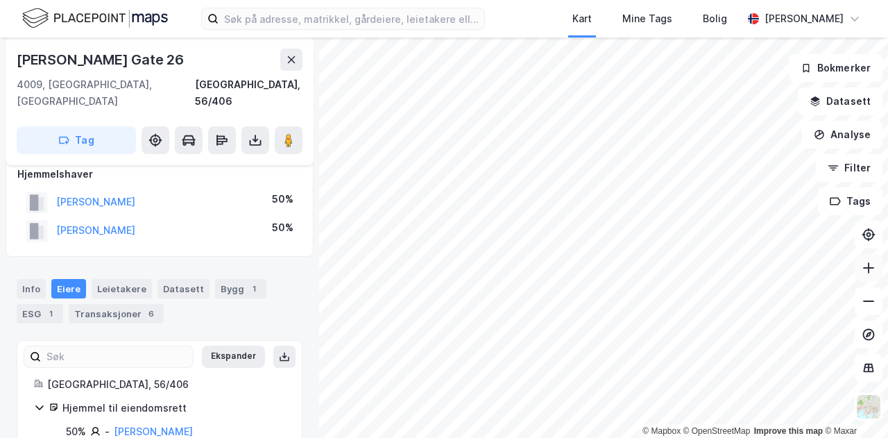
click at [873, 263] on icon at bounding box center [868, 268] width 14 height 14
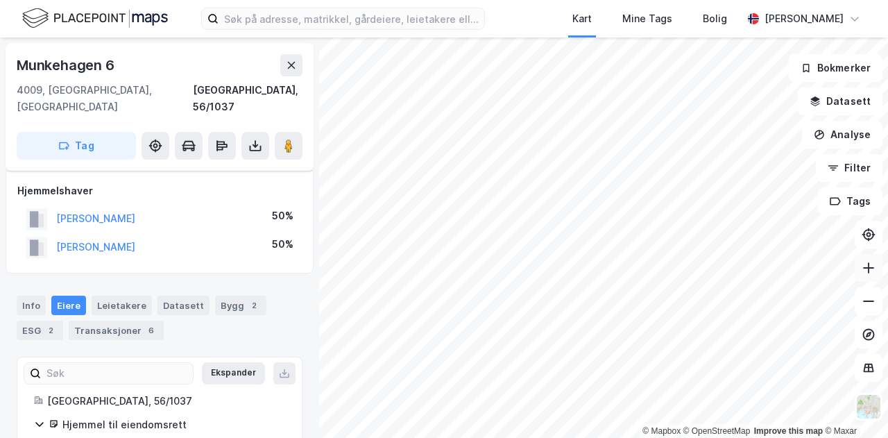
scroll to position [17, 0]
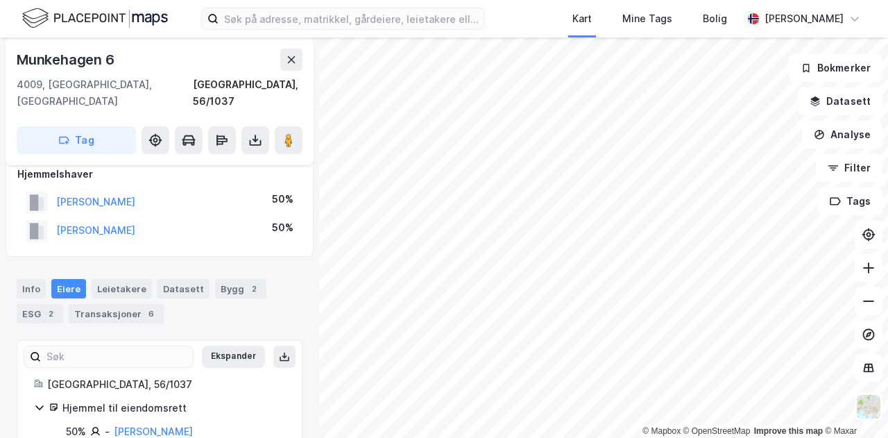
click at [115, 222] on div "[PERSON_NAME]" at bounding box center [95, 230] width 79 height 17
click at [0, 0] on button "[PERSON_NAME]" at bounding box center [0, 0] width 0 height 0
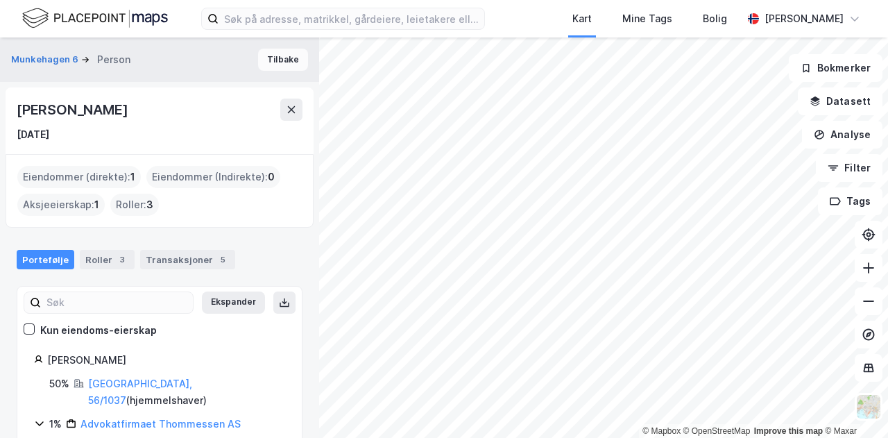
click at [269, 62] on button "Tilbake" at bounding box center [283, 60] width 50 height 22
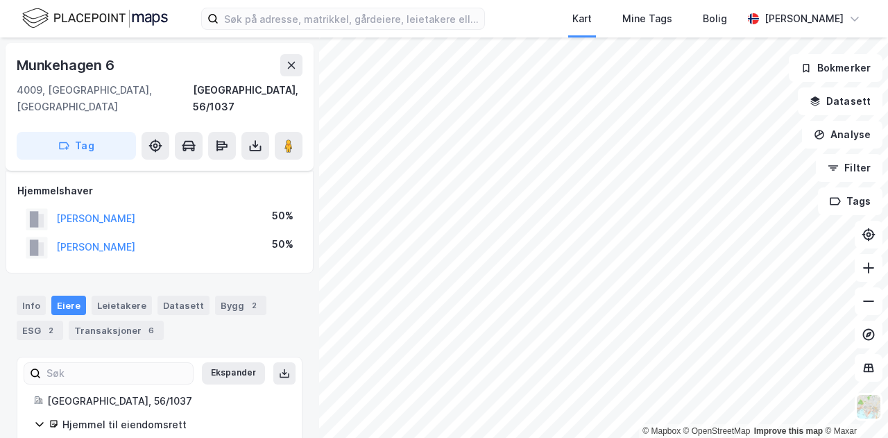
scroll to position [17, 0]
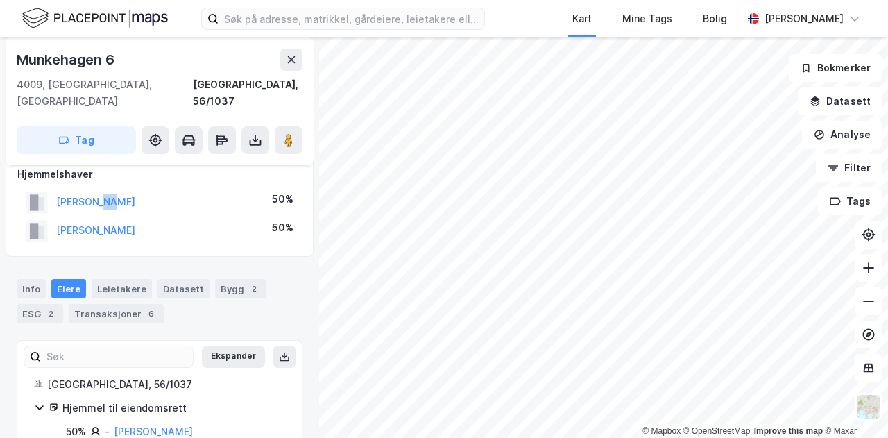
drag, startPoint x: 120, startPoint y: 177, endPoint x: 109, endPoint y: 193, distance: 19.4
click at [109, 194] on div "[PERSON_NAME]" at bounding box center [95, 202] width 79 height 17
click at [0, 0] on button "[PERSON_NAME]" at bounding box center [0, 0] width 0 height 0
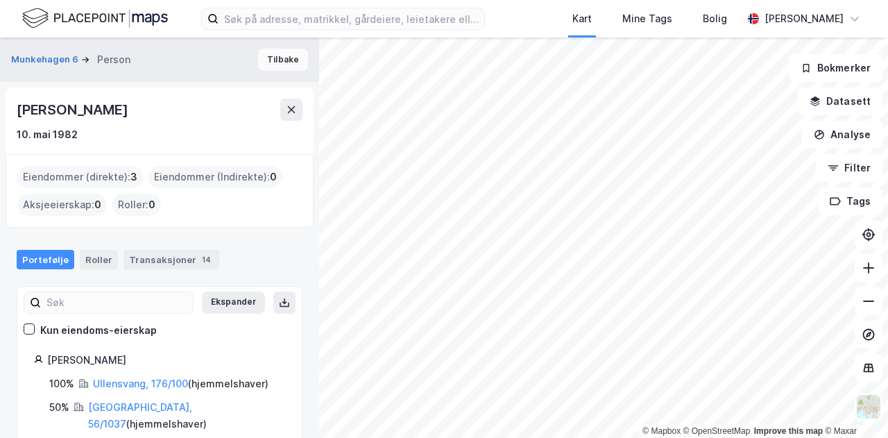
click at [284, 59] on button "Tilbake" at bounding box center [283, 60] width 50 height 22
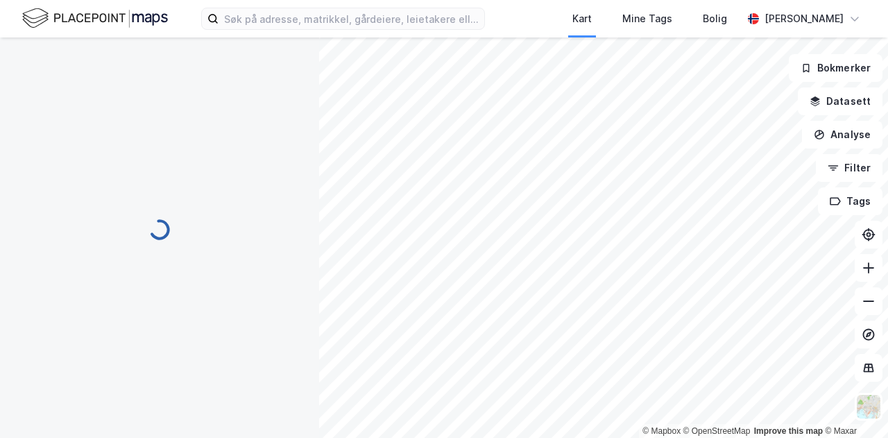
scroll to position [17, 0]
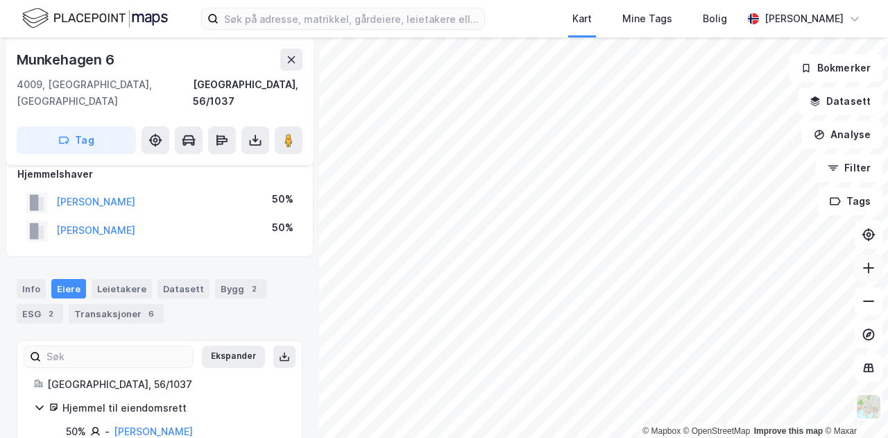
click at [867, 270] on icon at bounding box center [868, 268] width 14 height 14
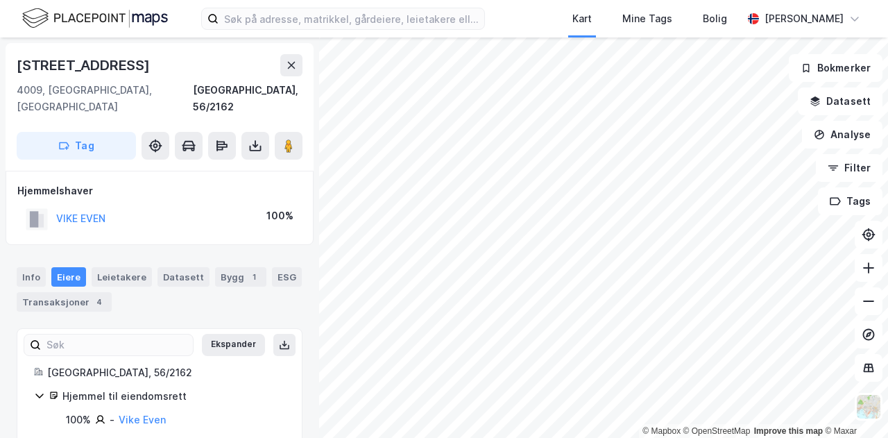
click at [89, 210] on div "VIKE EVEN" at bounding box center [80, 218] width 49 height 17
click at [0, 0] on button "VIKE EVEN" at bounding box center [0, 0] width 0 height 0
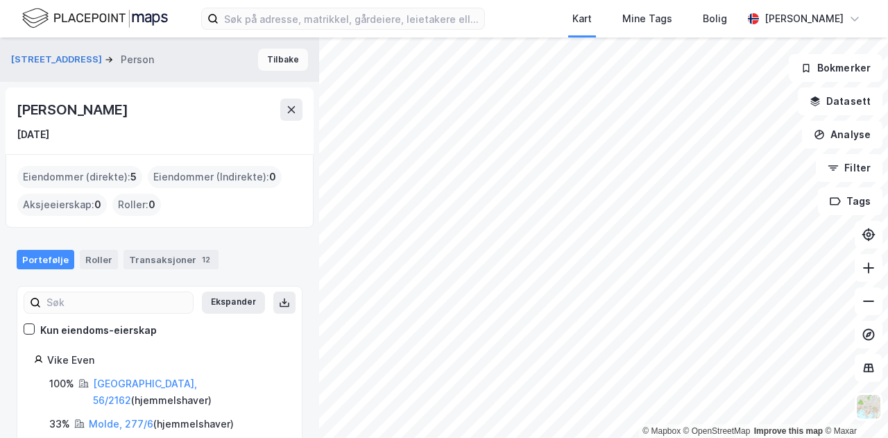
click at [275, 54] on button "Tilbake" at bounding box center [283, 60] width 50 height 22
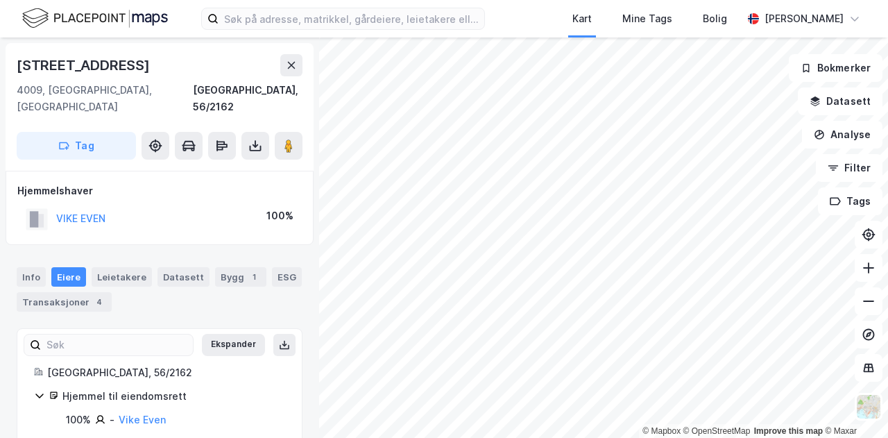
scroll to position [4, 0]
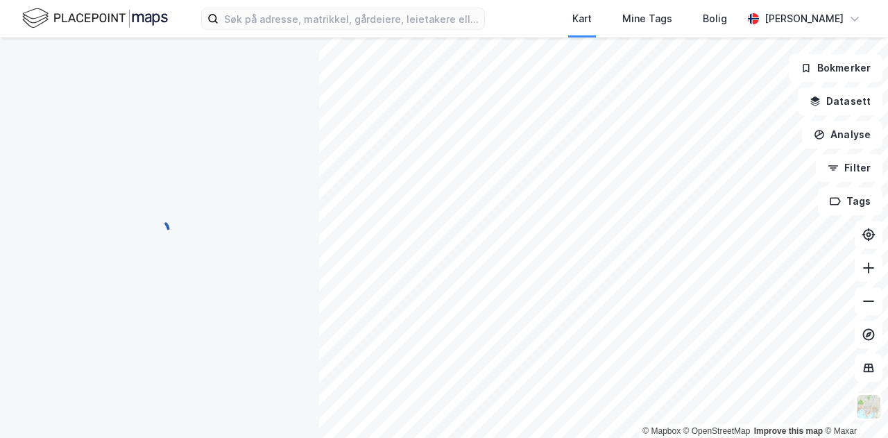
scroll to position [4, 0]
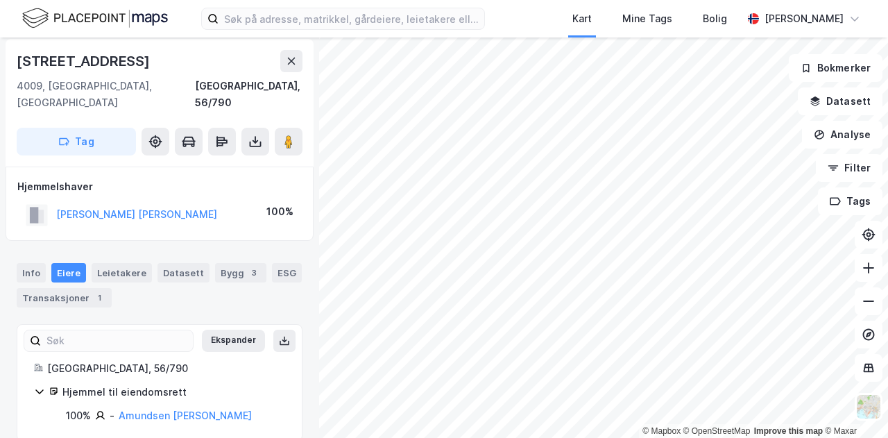
click at [179, 207] on div "[PERSON_NAME] [PERSON_NAME]" at bounding box center [121, 214] width 191 height 23
click at [130, 203] on div "[PERSON_NAME] [PERSON_NAME]" at bounding box center [121, 214] width 191 height 23
click at [0, 0] on button "[PERSON_NAME] [PERSON_NAME]" at bounding box center [0, 0] width 0 height 0
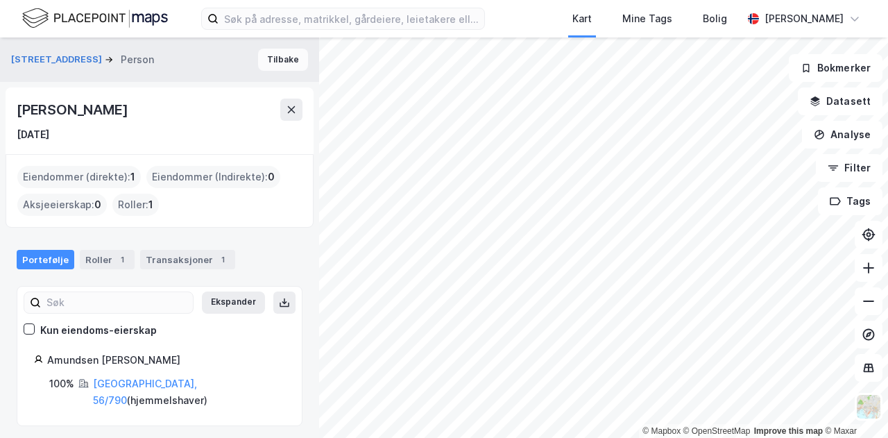
click at [276, 60] on button "Tilbake" at bounding box center [283, 60] width 50 height 22
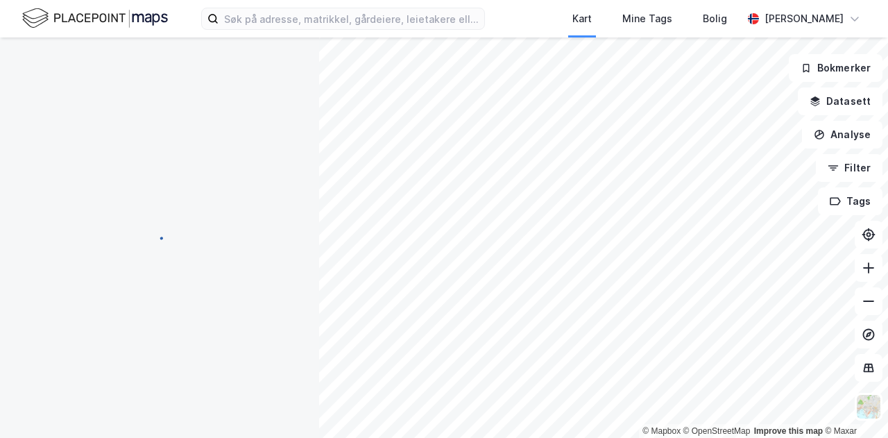
scroll to position [4, 0]
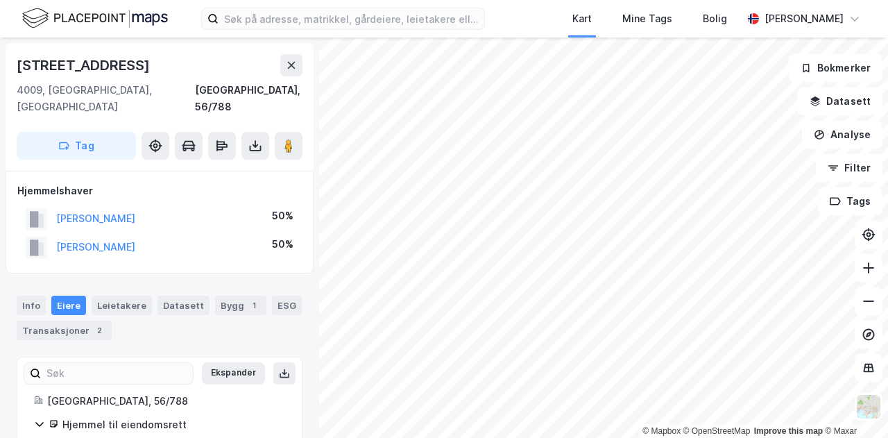
scroll to position [4, 0]
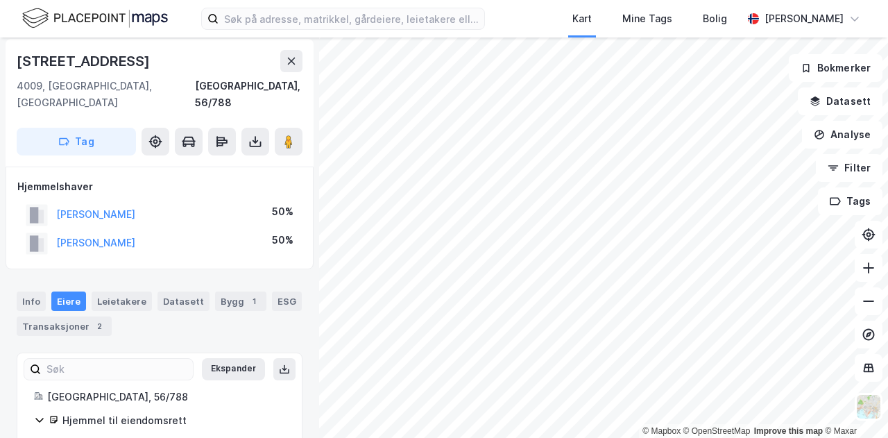
click at [96, 203] on div "[PERSON_NAME]" at bounding box center [81, 214] width 110 height 23
click at [0, 0] on button "[PERSON_NAME]" at bounding box center [0, 0] width 0 height 0
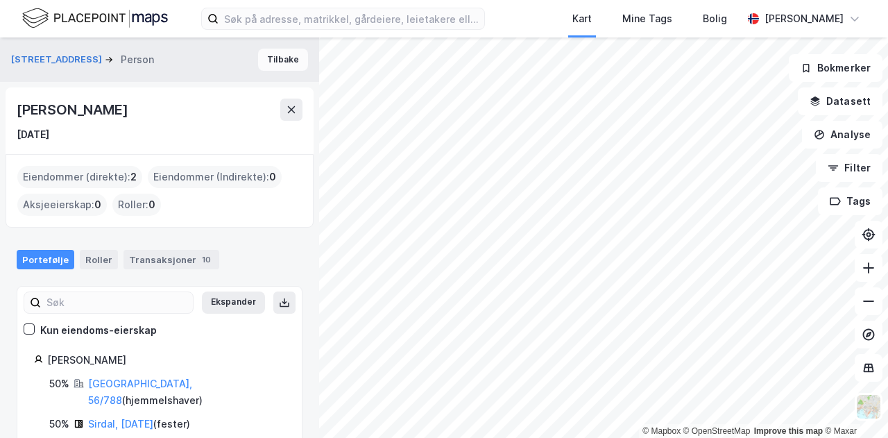
click at [280, 60] on button "Tilbake" at bounding box center [283, 60] width 50 height 22
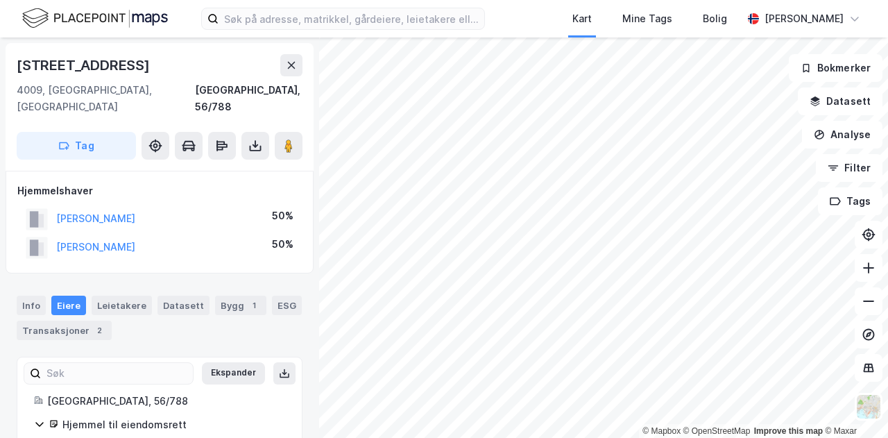
scroll to position [4, 0]
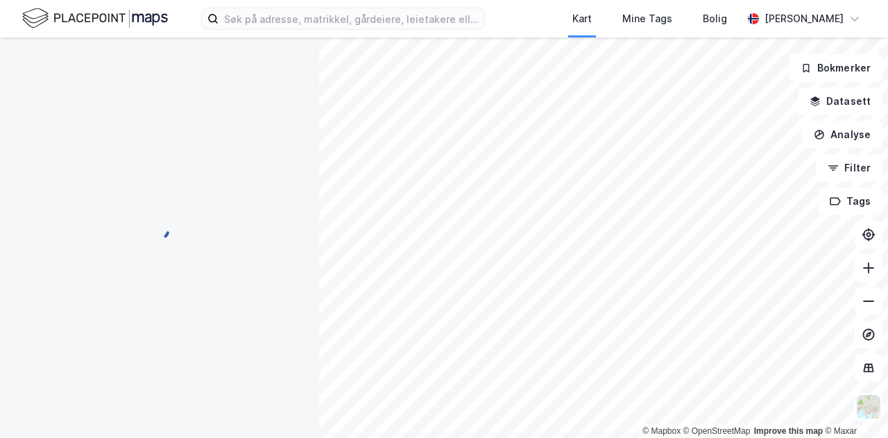
scroll to position [4, 0]
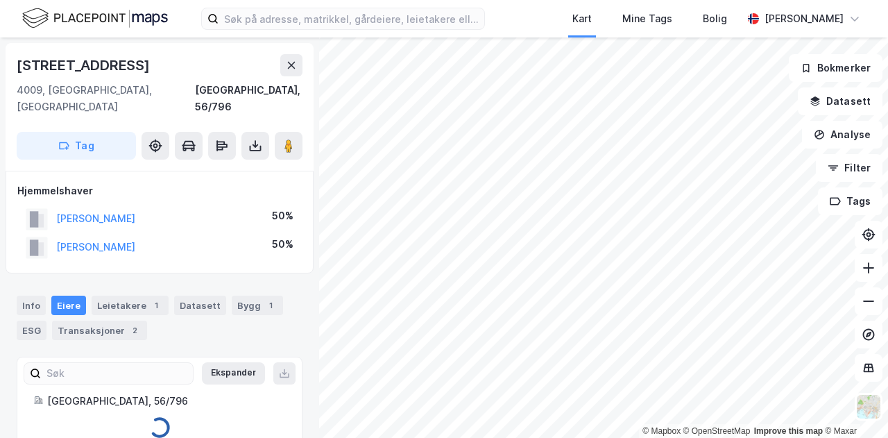
scroll to position [4, 0]
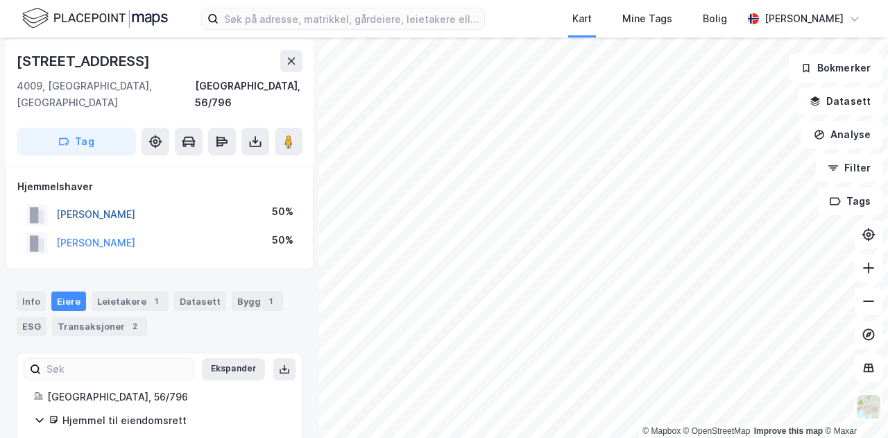
click at [0, 0] on button "[PERSON_NAME]" at bounding box center [0, 0] width 0 height 0
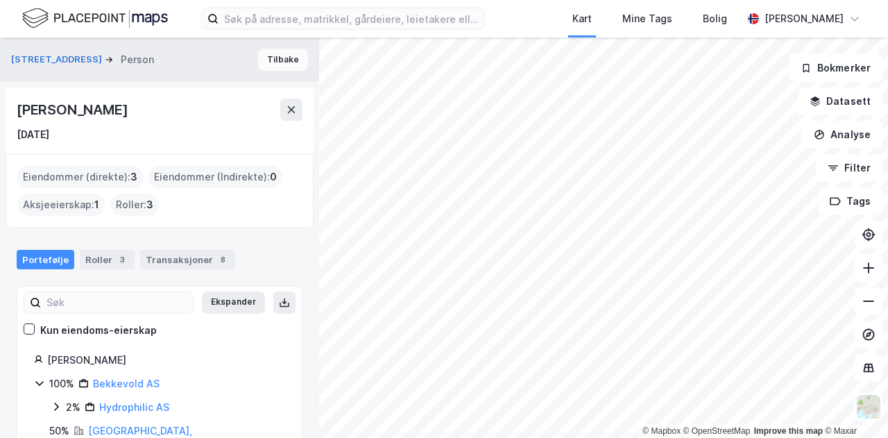
click at [282, 62] on button "Tilbake" at bounding box center [283, 60] width 50 height 22
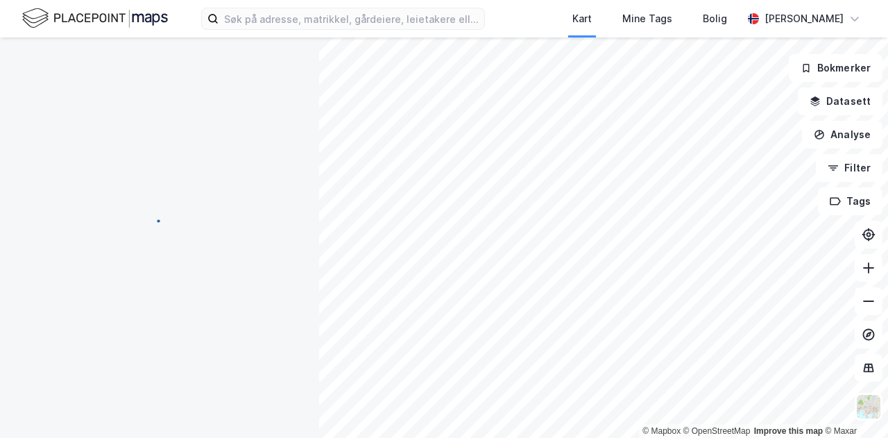
scroll to position [4, 0]
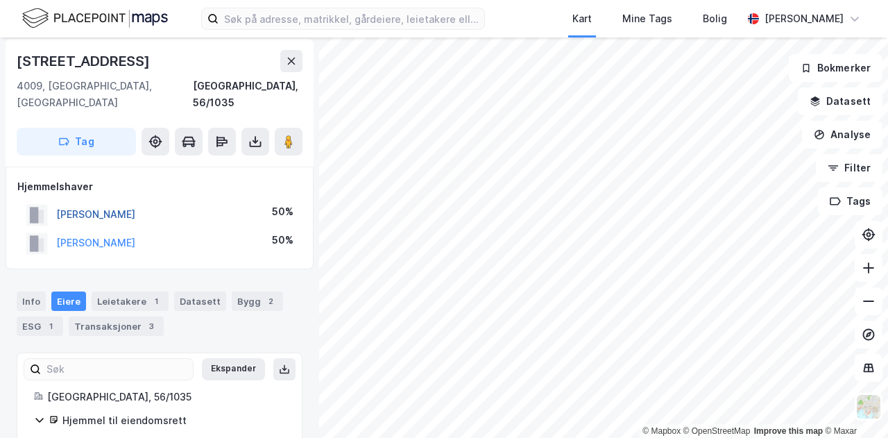
click at [0, 0] on button "[PERSON_NAME]" at bounding box center [0, 0] width 0 height 0
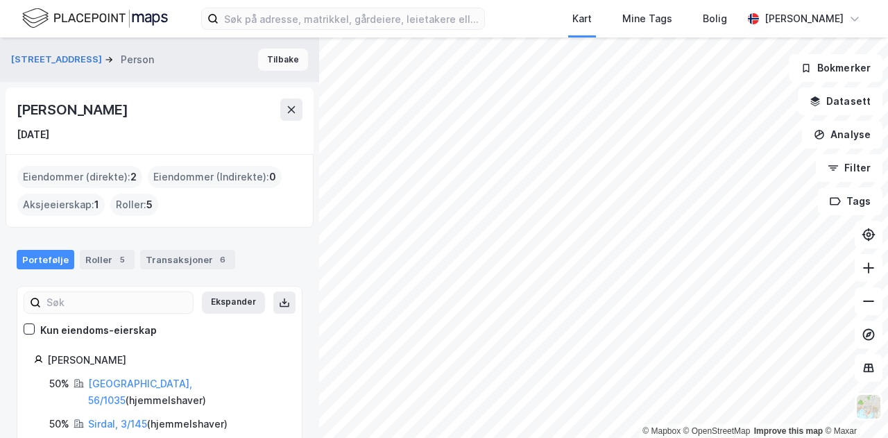
click at [286, 59] on button "Tilbake" at bounding box center [283, 60] width 50 height 22
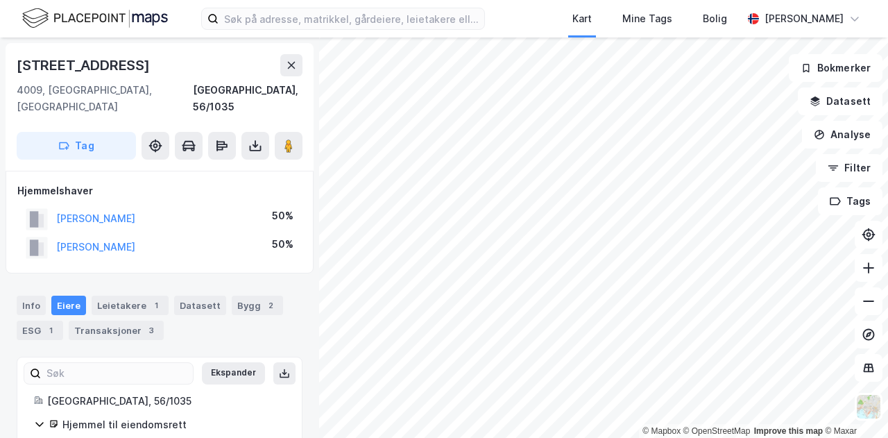
scroll to position [4, 0]
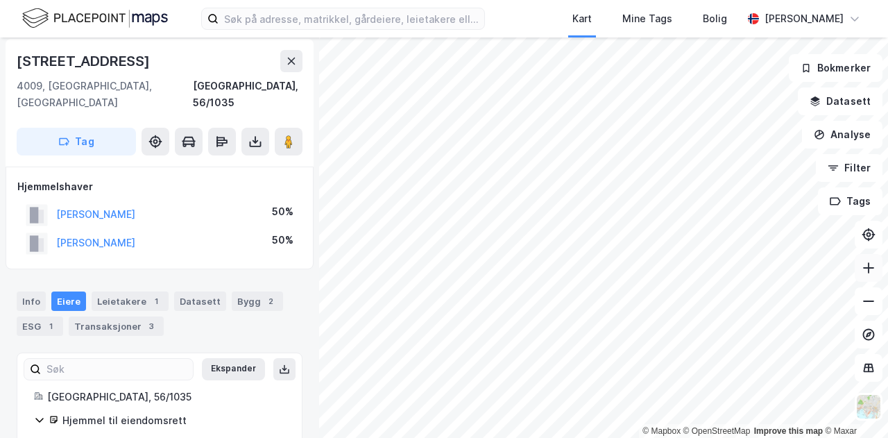
click at [863, 277] on button at bounding box center [868, 268] width 28 height 28
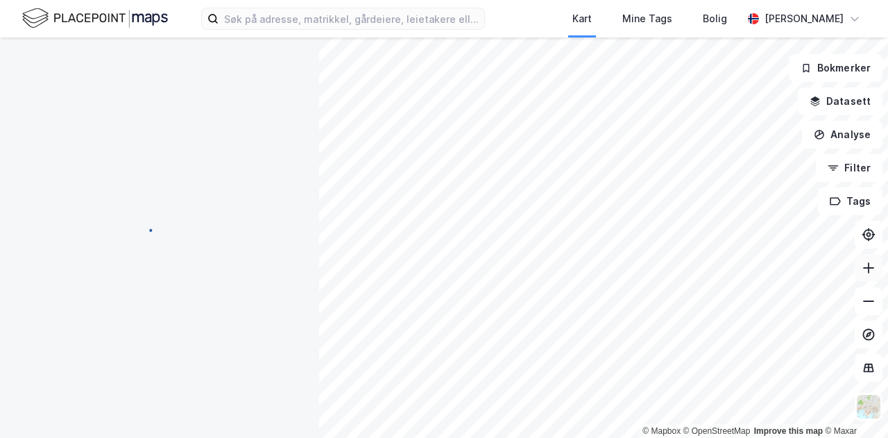
scroll to position [0, 0]
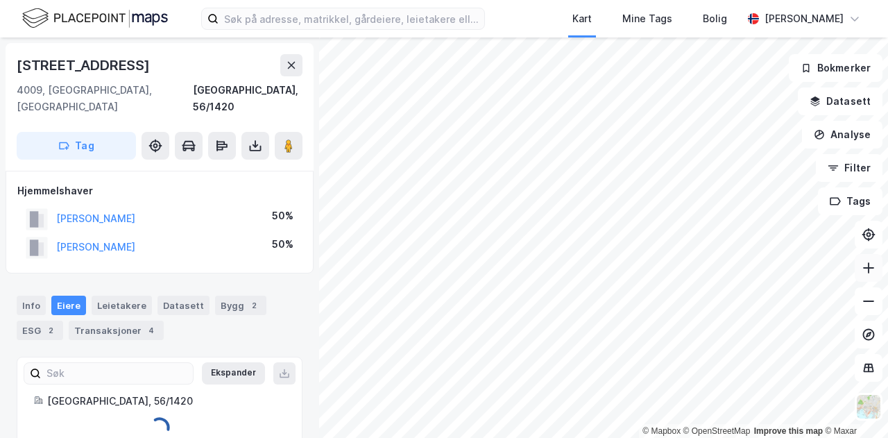
scroll to position [4, 0]
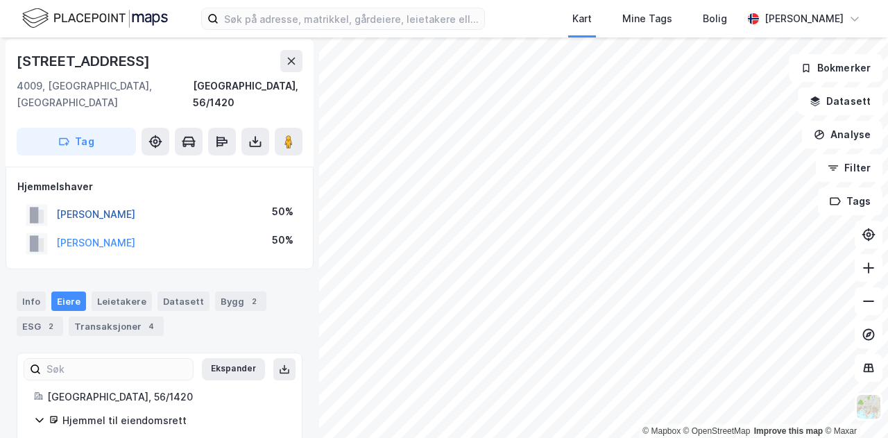
click at [0, 0] on button "[PERSON_NAME]" at bounding box center [0, 0] width 0 height 0
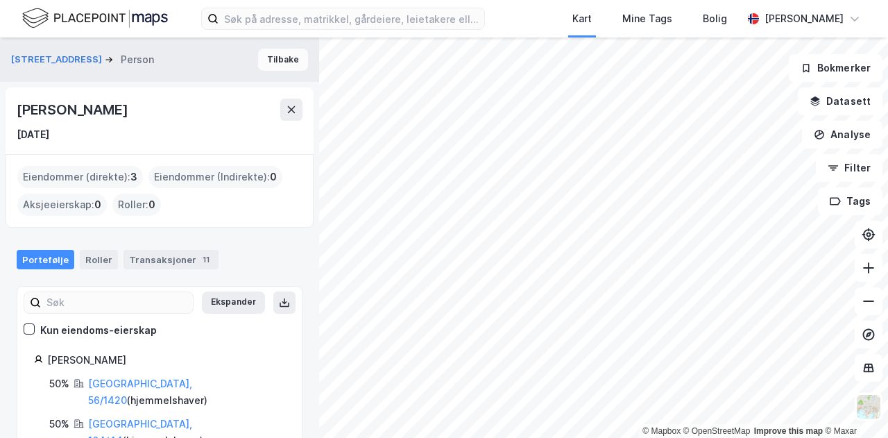
click at [274, 58] on button "Tilbake" at bounding box center [283, 60] width 50 height 22
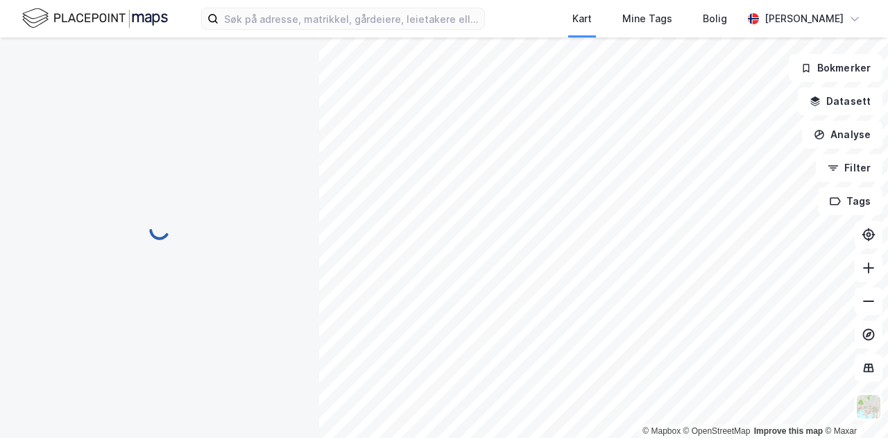
scroll to position [4, 0]
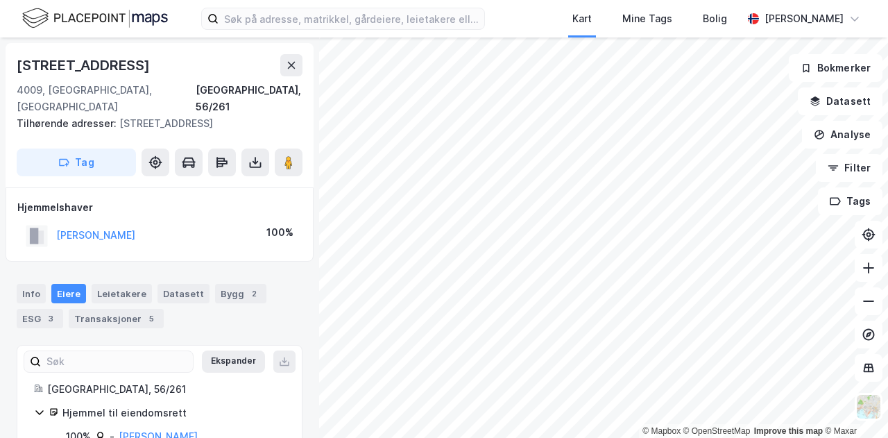
scroll to position [4, 0]
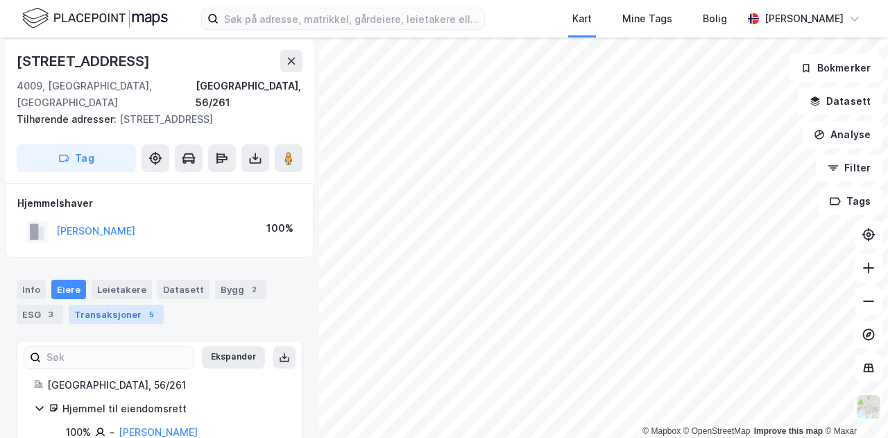
click at [114, 304] on div "Transaksjoner 5" at bounding box center [116, 313] width 95 height 19
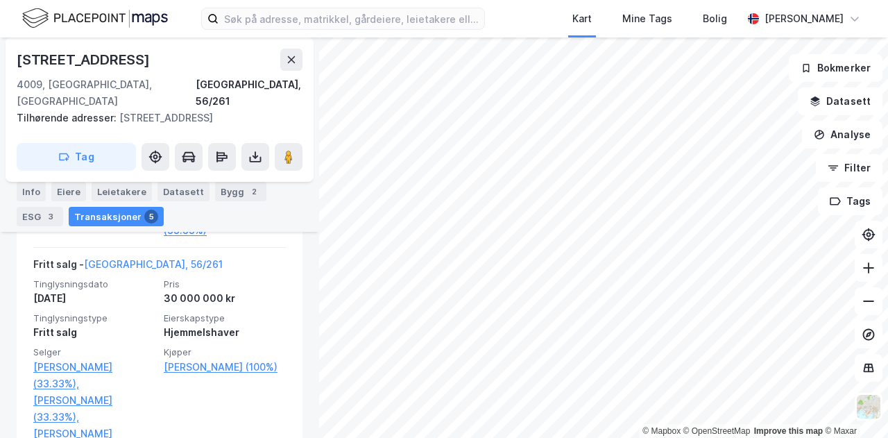
scroll to position [742, 0]
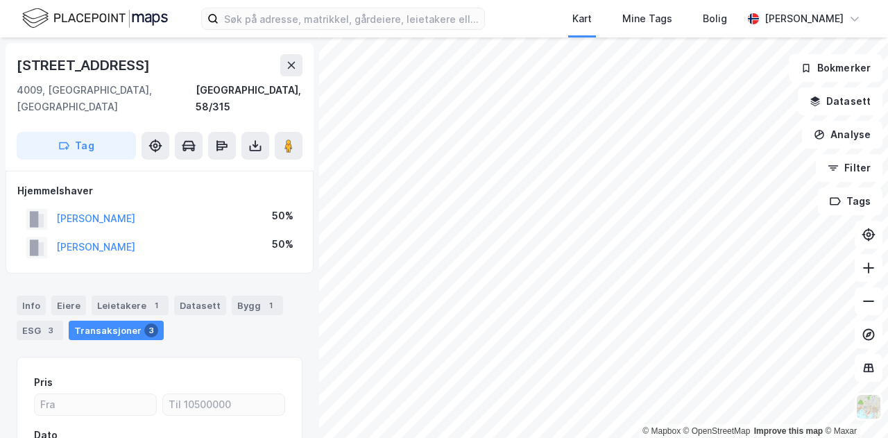
scroll to position [1, 0]
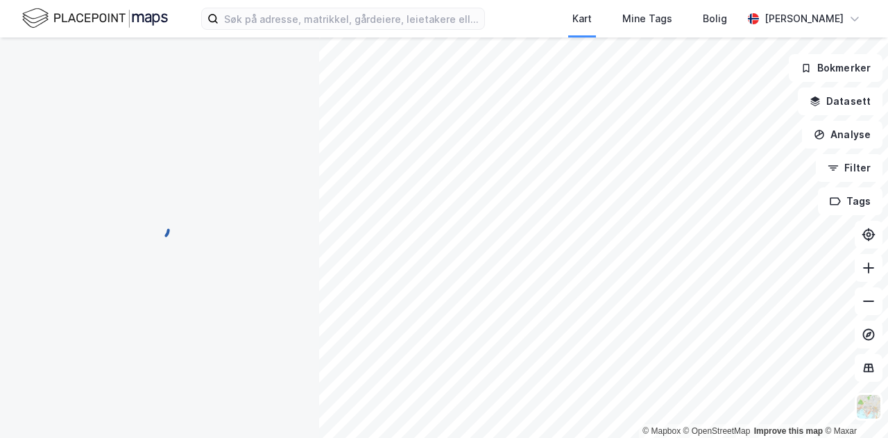
scroll to position [1, 0]
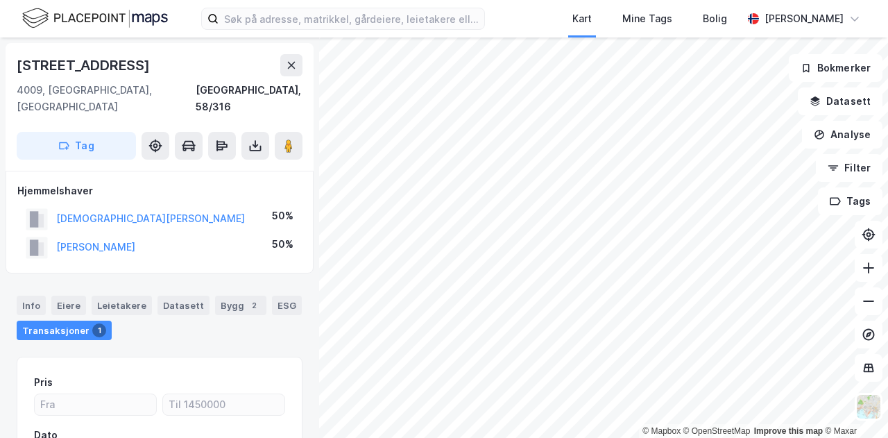
scroll to position [1, 0]
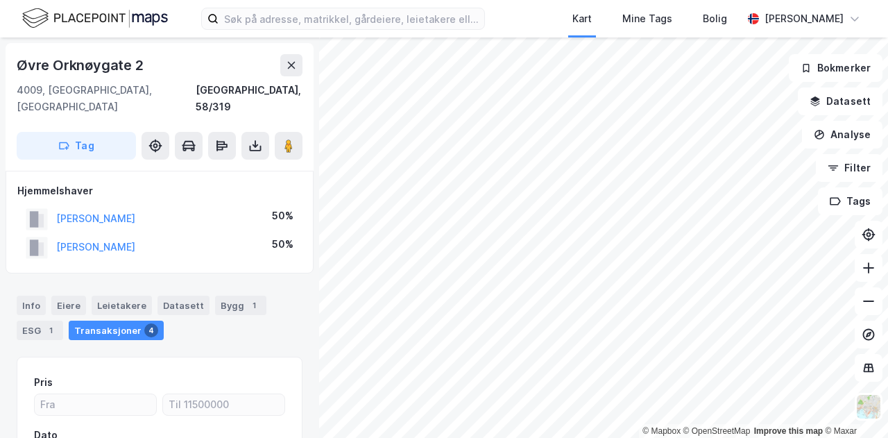
scroll to position [1, 0]
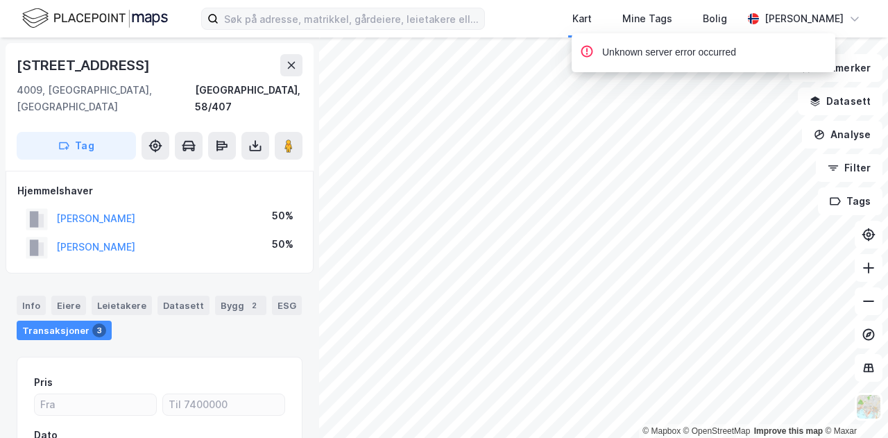
scroll to position [1, 0]
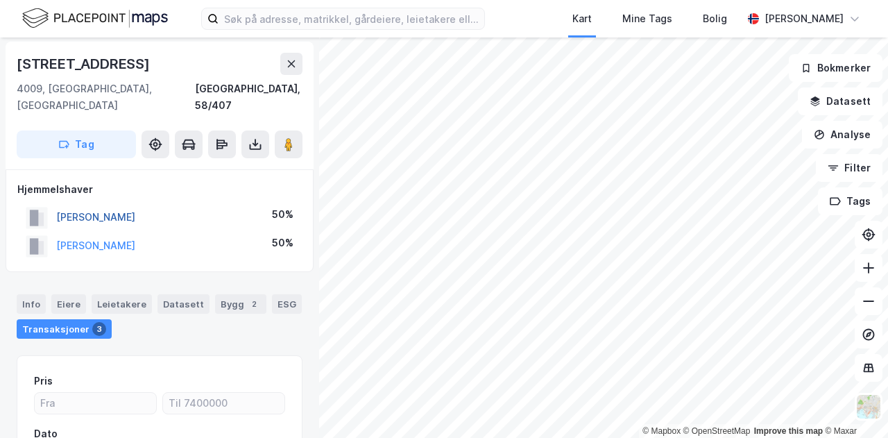
click at [0, 0] on button "[PERSON_NAME]" at bounding box center [0, 0] width 0 height 0
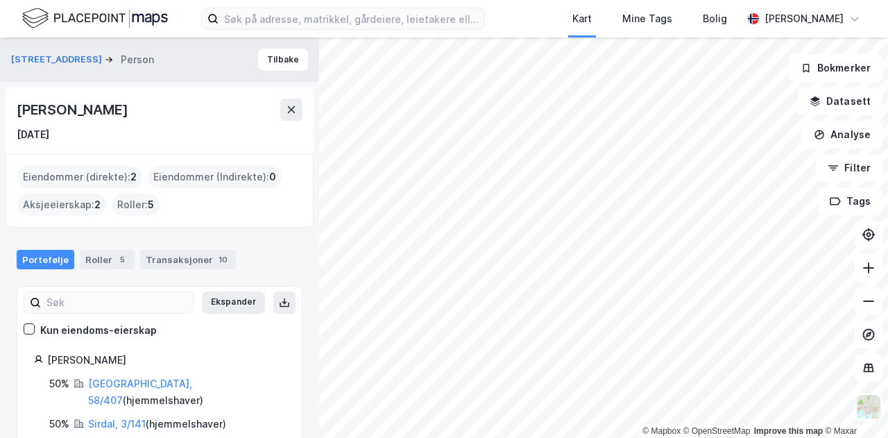
click at [279, 47] on div "Færøygata 45 Person Tilbake" at bounding box center [159, 59] width 319 height 44
click at [276, 52] on button "Tilbake" at bounding box center [283, 60] width 50 height 22
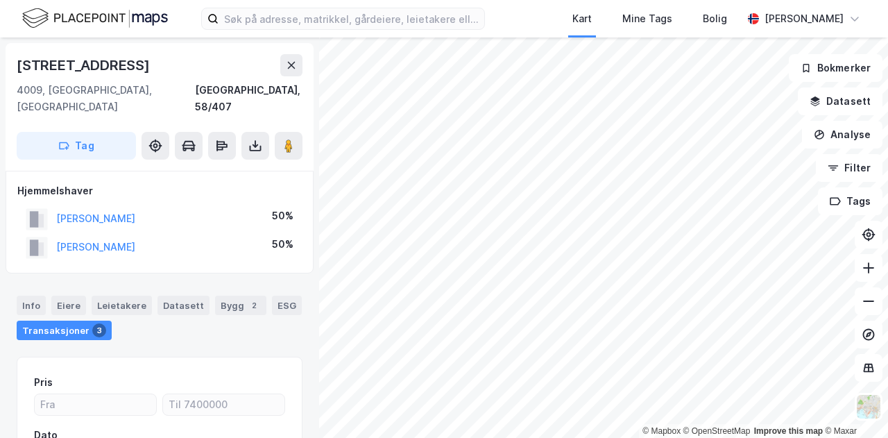
scroll to position [1, 0]
click at [872, 277] on button at bounding box center [868, 268] width 28 height 28
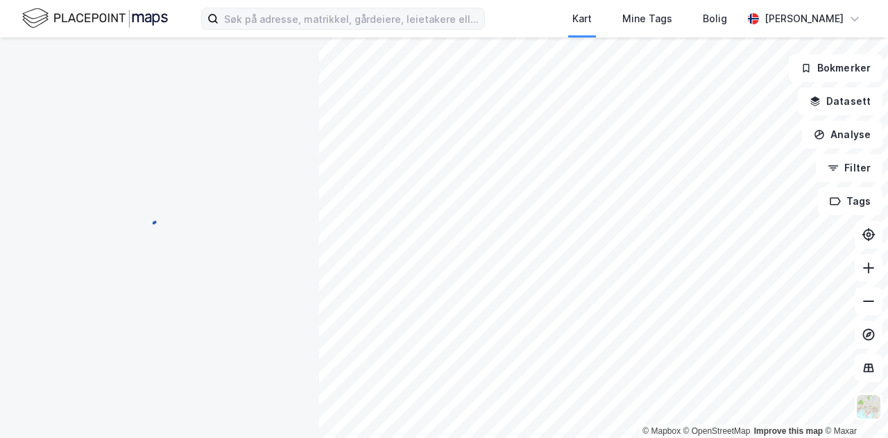
scroll to position [1, 0]
